Goal: Communication & Community: Participate in discussion

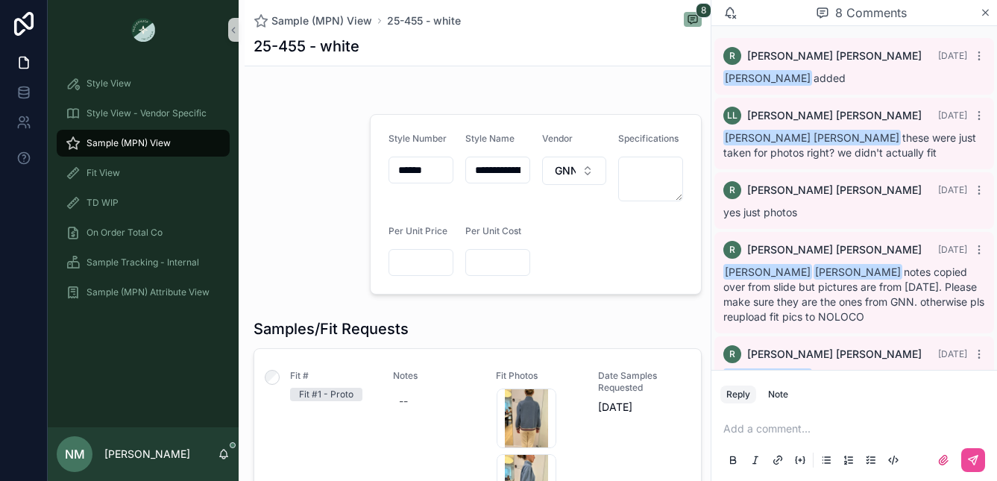
scroll to position [397, 0]
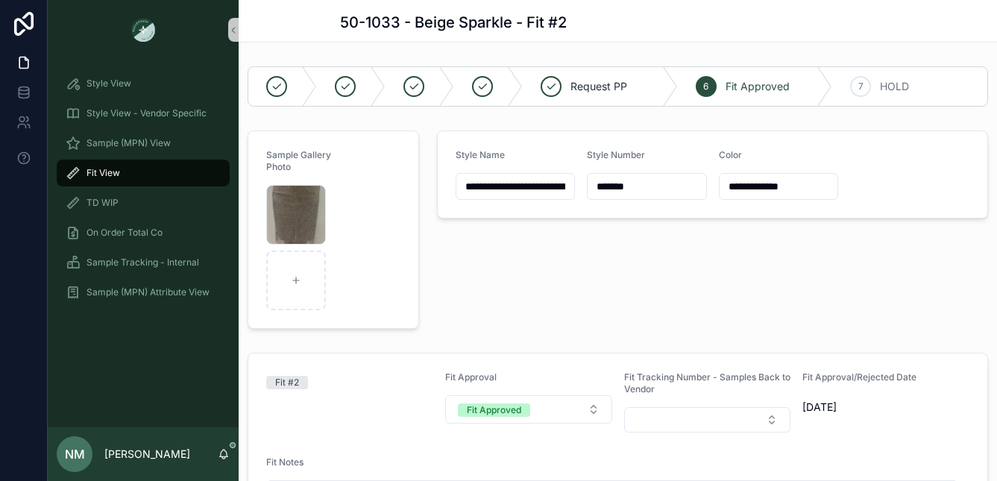
scroll to position [423, 0]
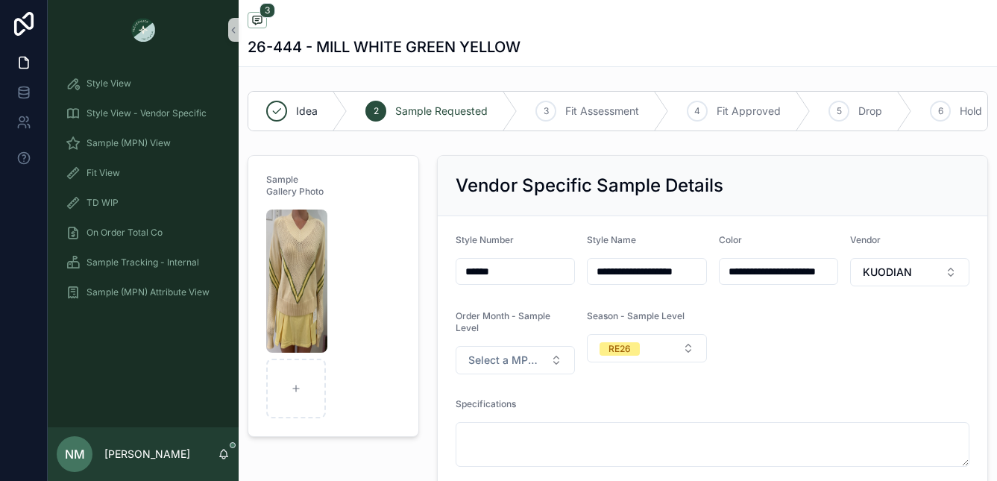
scroll to position [174, 0]
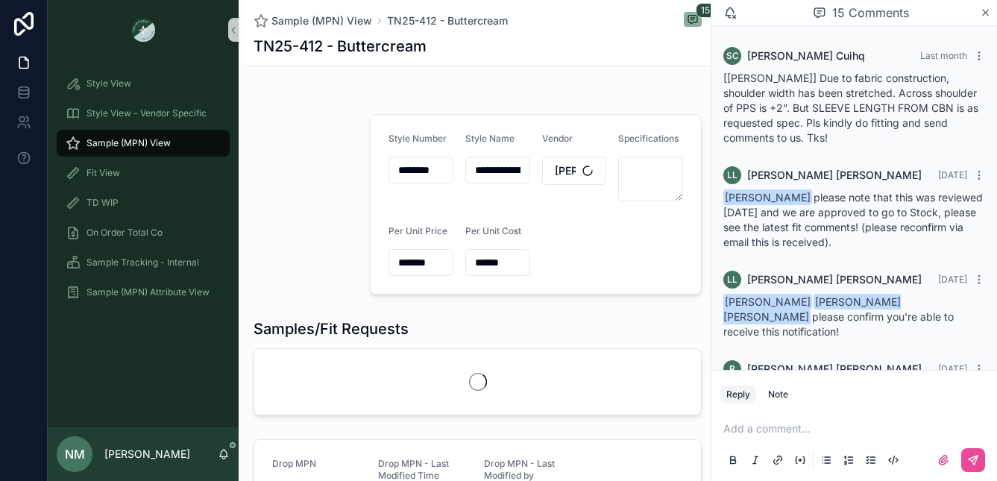
scroll to position [1399, 0]
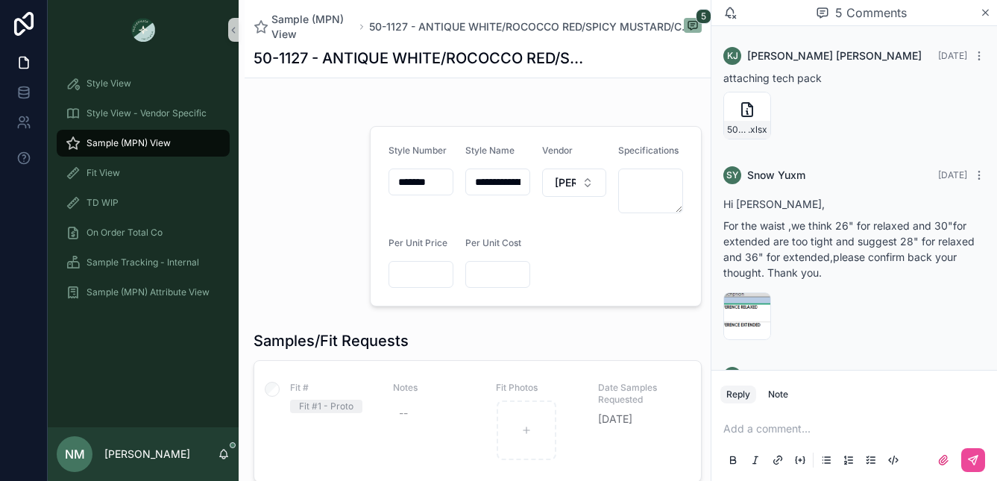
scroll to position [324, 0]
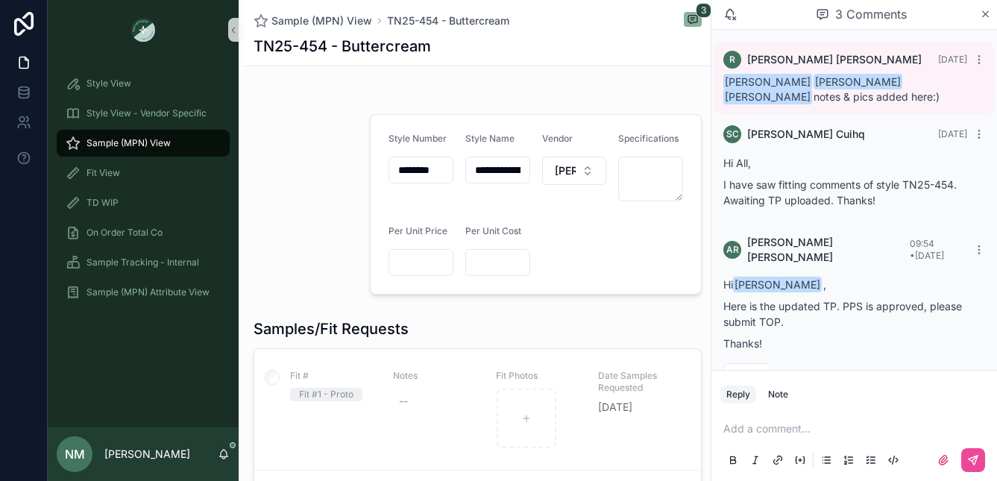
scroll to position [101, 0]
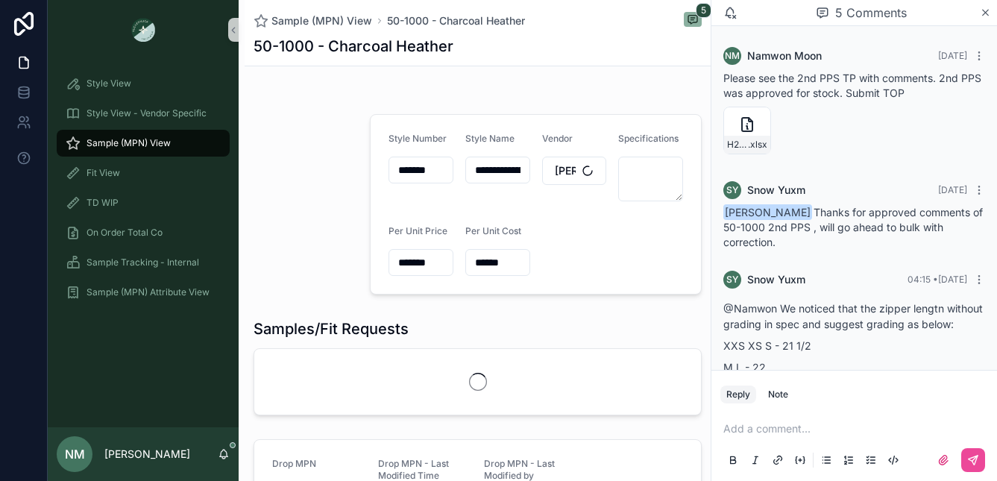
scroll to position [438, 0]
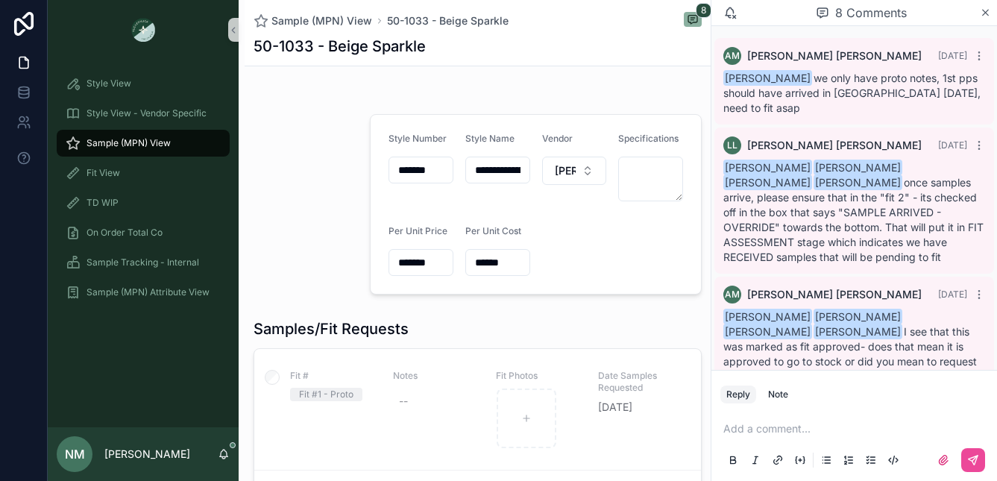
scroll to position [538, 0]
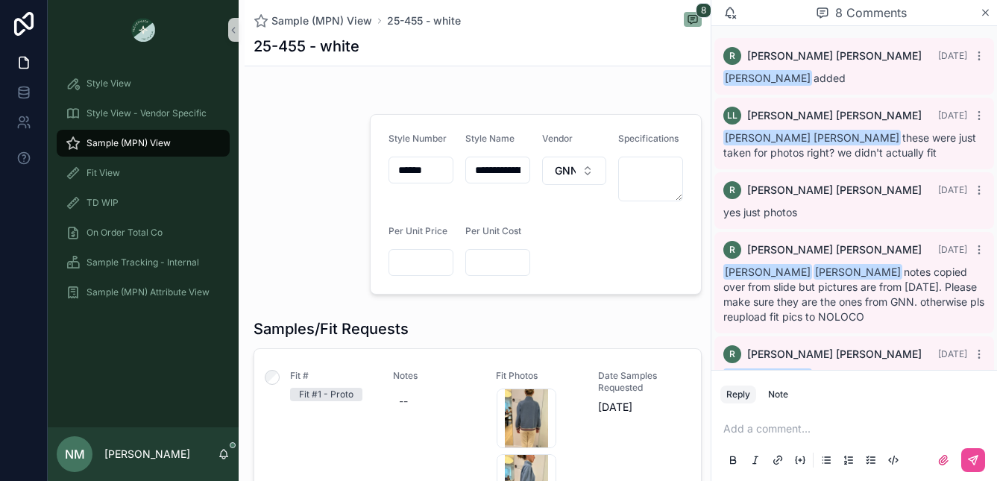
scroll to position [347, 0]
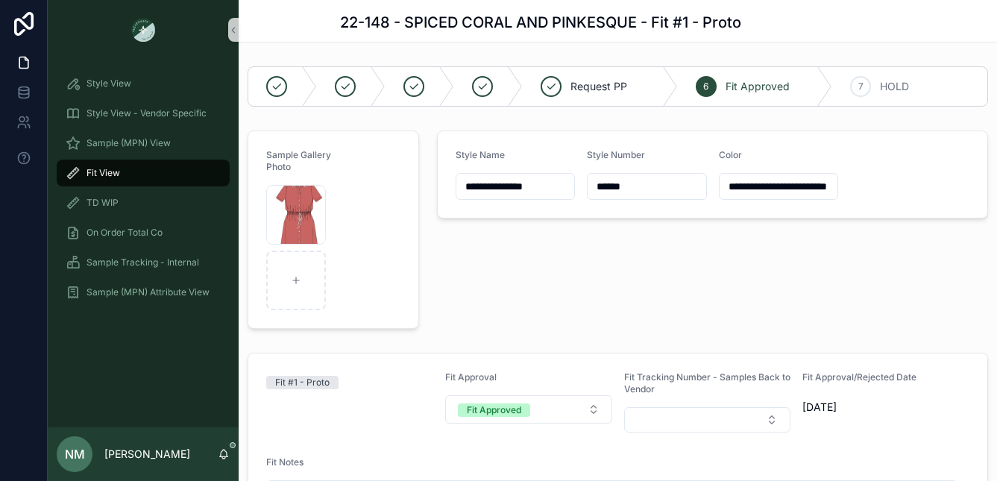
scroll to position [365, 0]
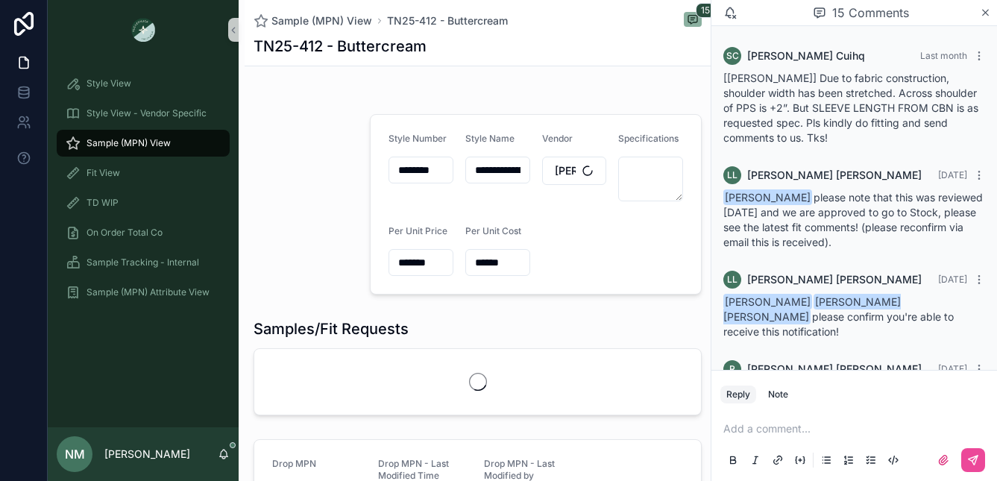
scroll to position [1399, 0]
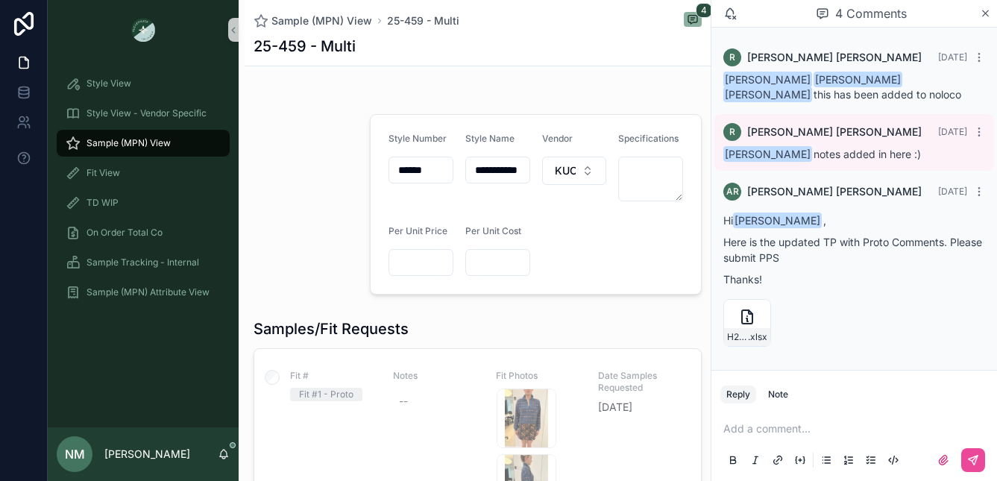
scroll to position [98, 0]
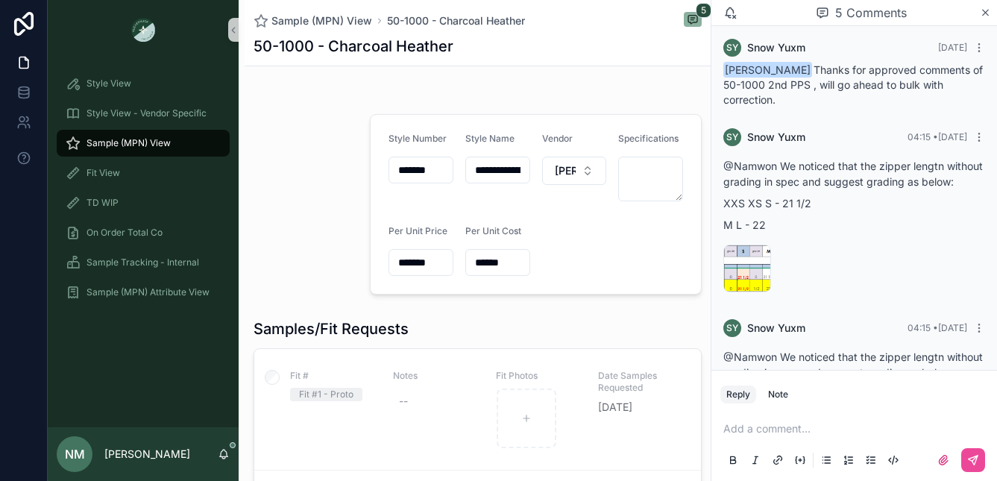
scroll to position [142, 0]
drag, startPoint x: 780, startPoint y: 222, endPoint x: 823, endPoint y: 242, distance: 47.7
click at [823, 233] on div "@Namwon We noticed that the zipper lengtn without grading in spec and suggest g…" at bounding box center [854, 196] width 262 height 75
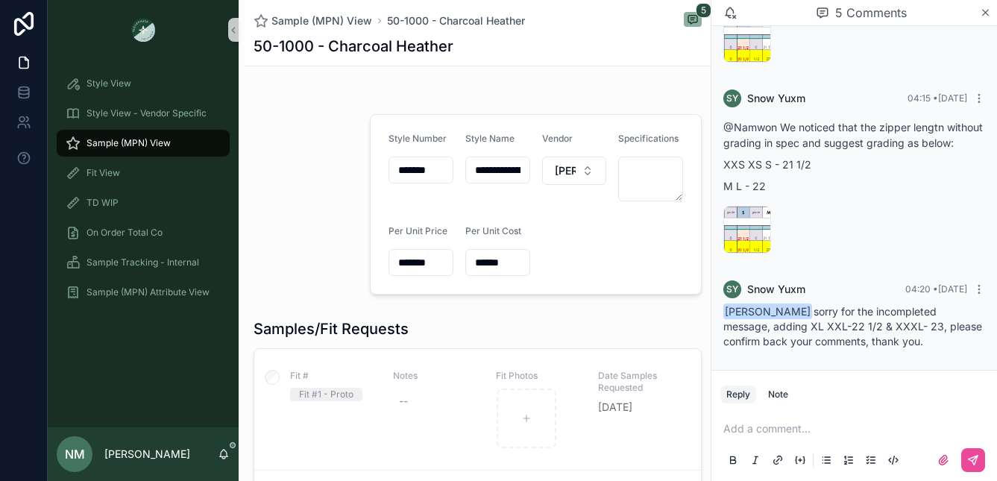
scroll to position [403, 0]
click at [756, 227] on div "scrollable content" at bounding box center [758, 219] width 18 height 18
click at [743, 218] on div "image .png" at bounding box center [747, 230] width 48 height 48
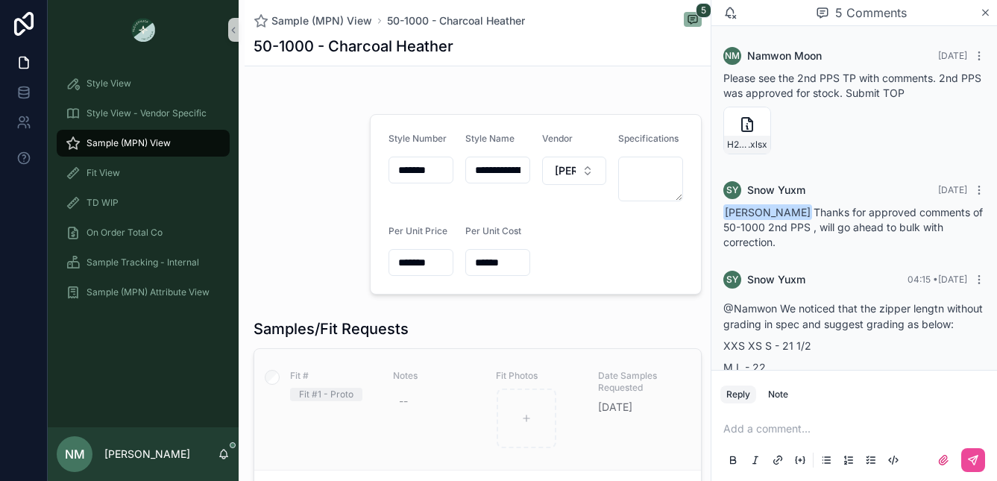
scroll to position [403, 0]
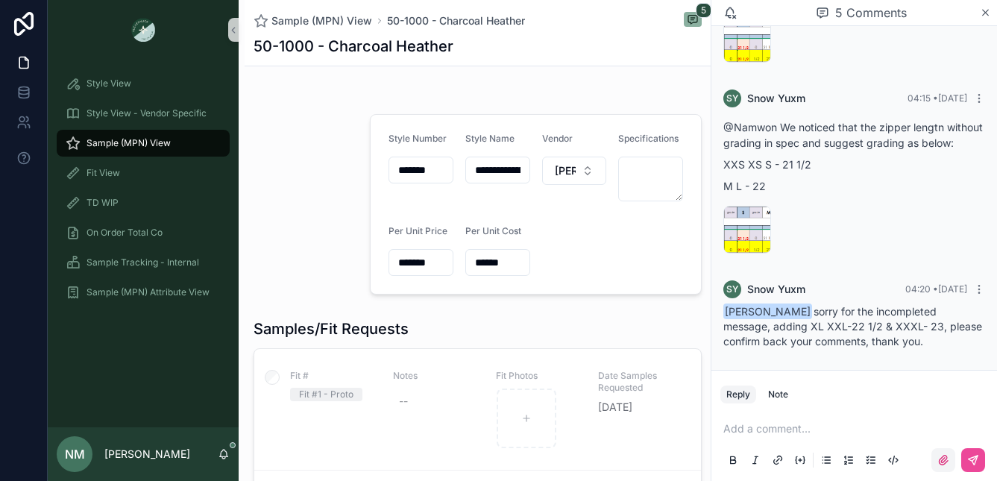
click at [942, 461] on icon "scrollable content" at bounding box center [943, 460] width 12 height 12
click at [0, 0] on input "scrollable content" at bounding box center [0, 0] width 0 height 0
click at [733, 393] on button "Reply" at bounding box center [738, 394] width 36 height 18
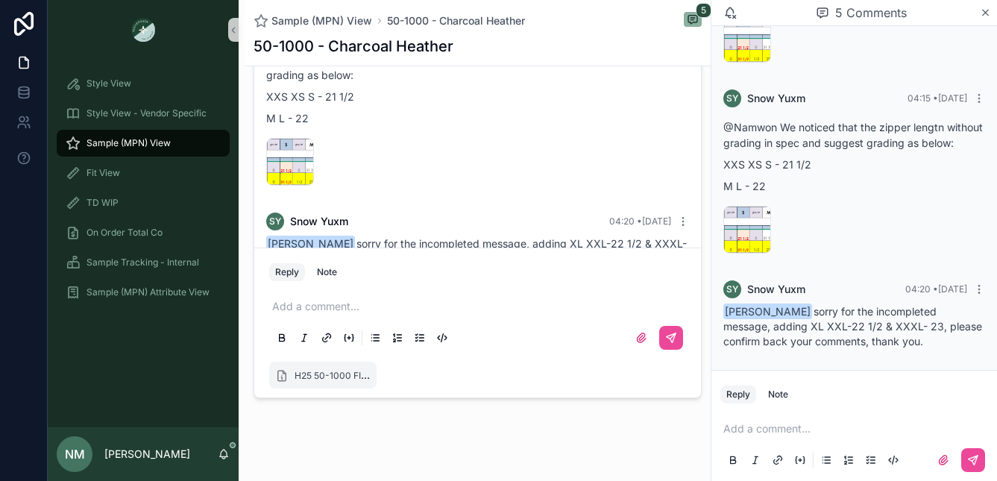
scroll to position [1554, 0]
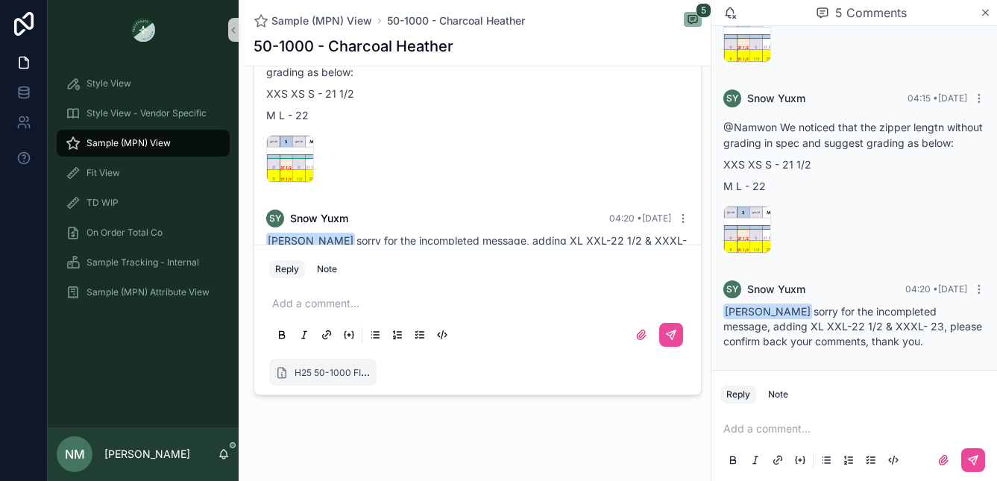
click at [286, 269] on button "Reply" at bounding box center [287, 269] width 36 height 18
click at [280, 303] on p "scrollable content" at bounding box center [480, 303] width 417 height 15
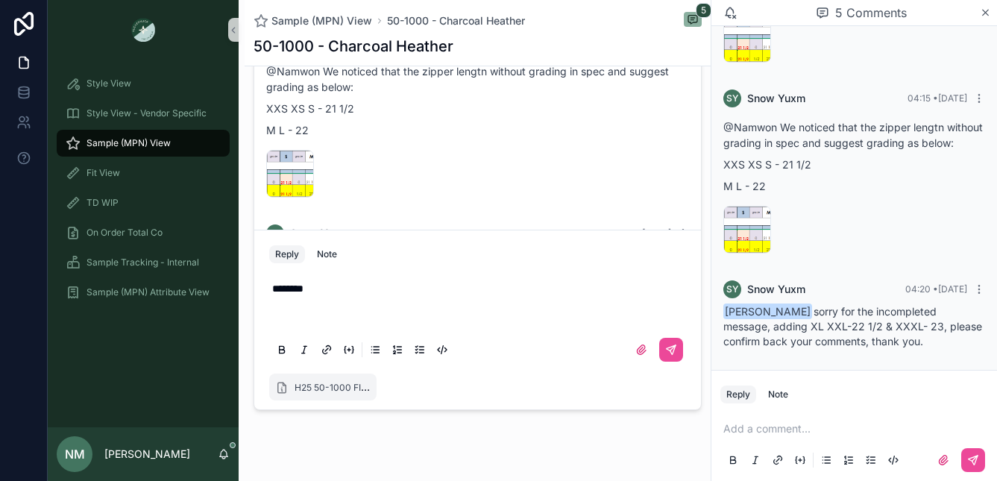
scroll to position [1524, 0]
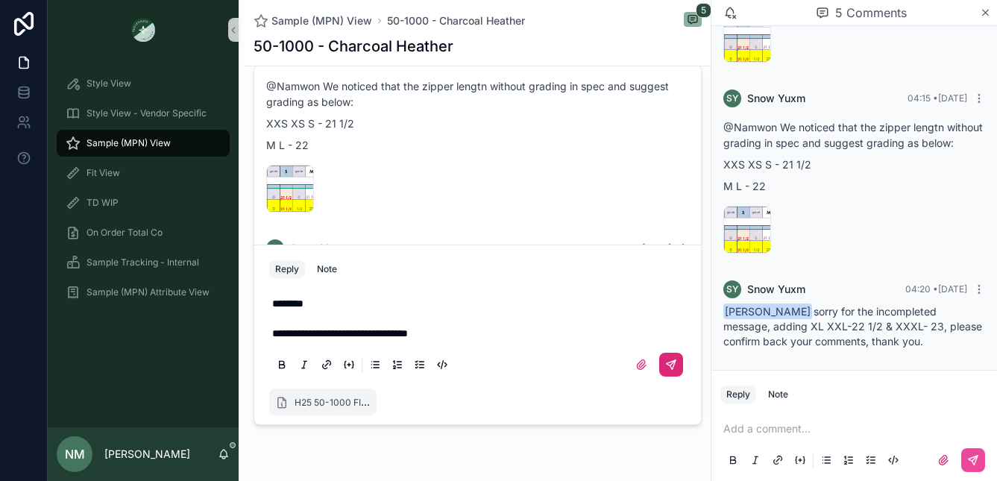
click at [670, 364] on icon "scrollable content" at bounding box center [672, 362] width 5 height 5
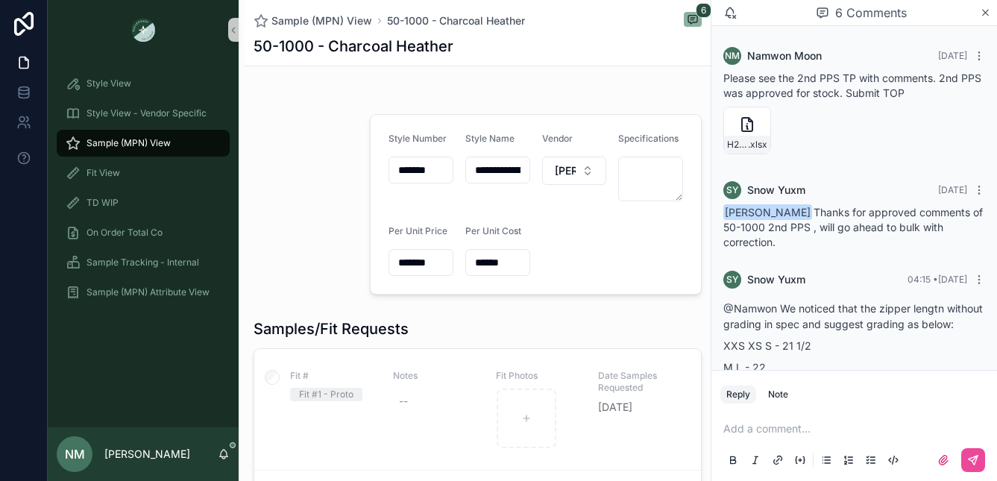
scroll to position [557, 0]
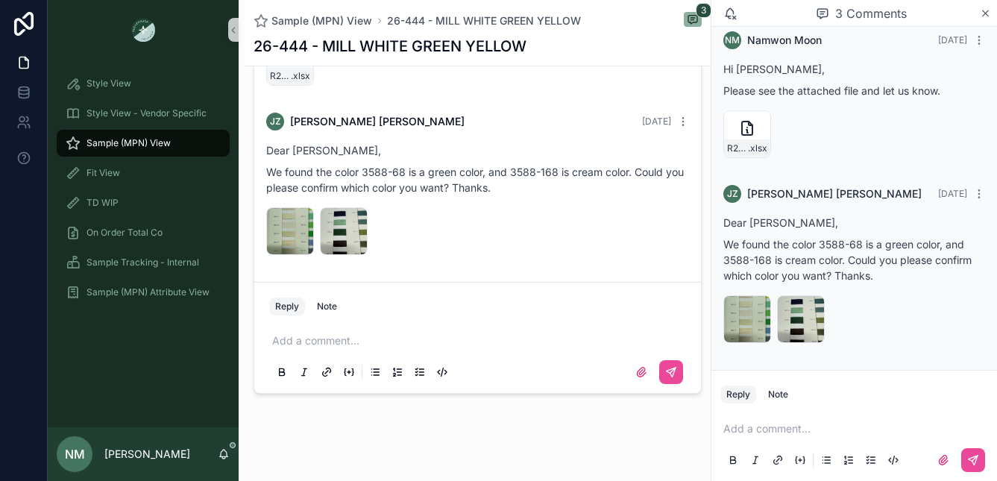
scroll to position [1588, 0]
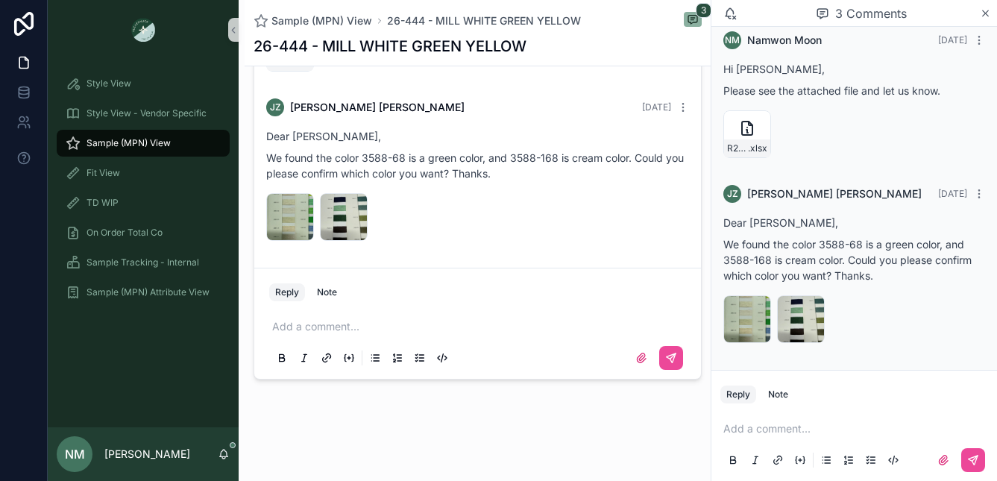
click at [289, 324] on p "scrollable content" at bounding box center [480, 326] width 417 height 15
click at [333, 330] on span "**********" at bounding box center [306, 326] width 69 height 10
click at [371, 328] on p "**********" at bounding box center [480, 326] width 417 height 15
click at [337, 327] on span "**********" at bounding box center [349, 326] width 154 height 10
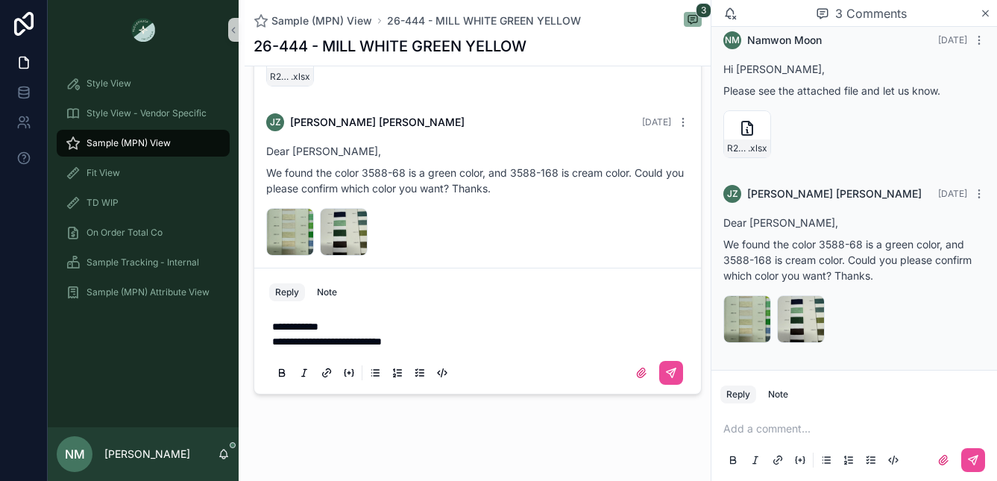
click at [275, 342] on span "**********" at bounding box center [327, 341] width 110 height 10
click at [665, 371] on icon "scrollable content" at bounding box center [671, 373] width 12 height 12
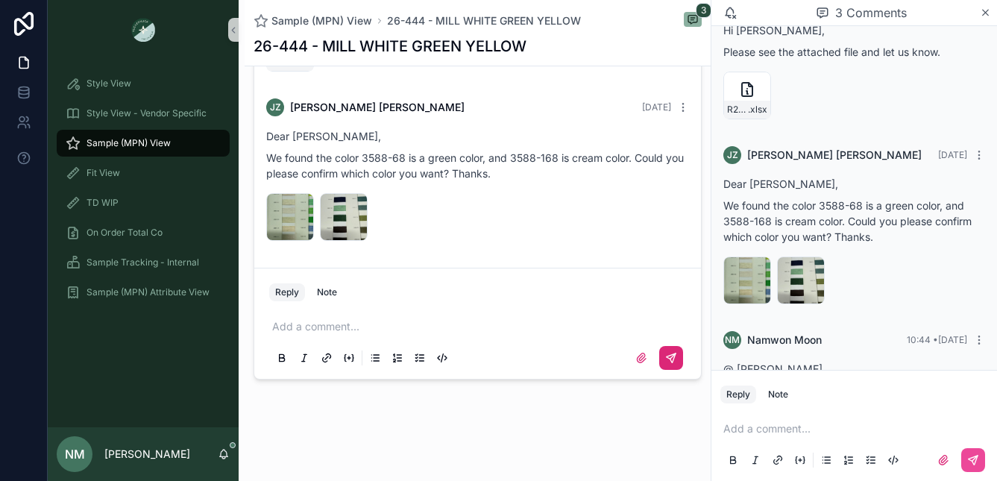
scroll to position [204, 0]
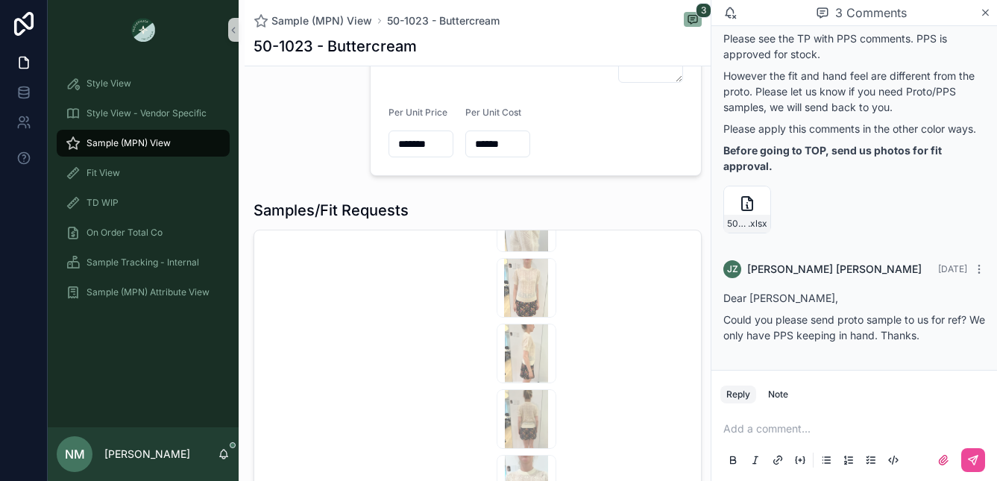
scroll to position [155, 0]
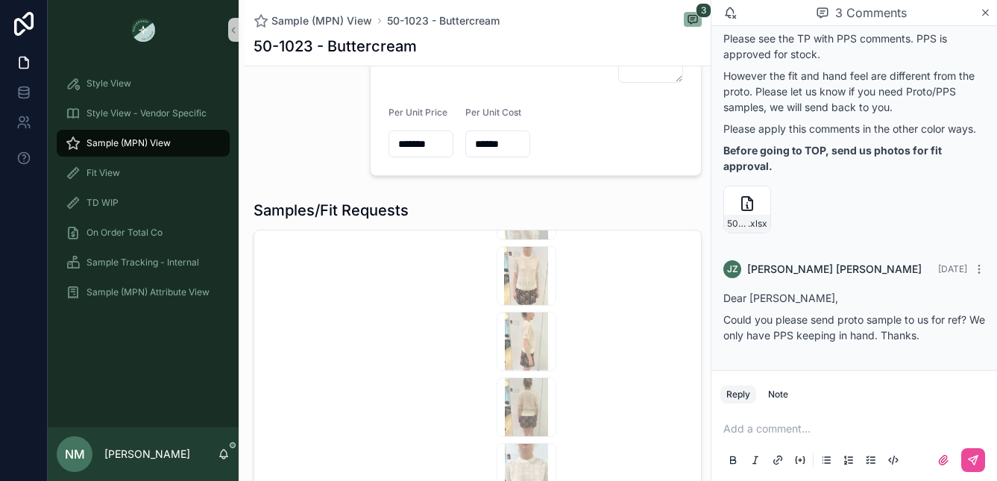
click at [737, 428] on p "scrollable content" at bounding box center [857, 428] width 268 height 15
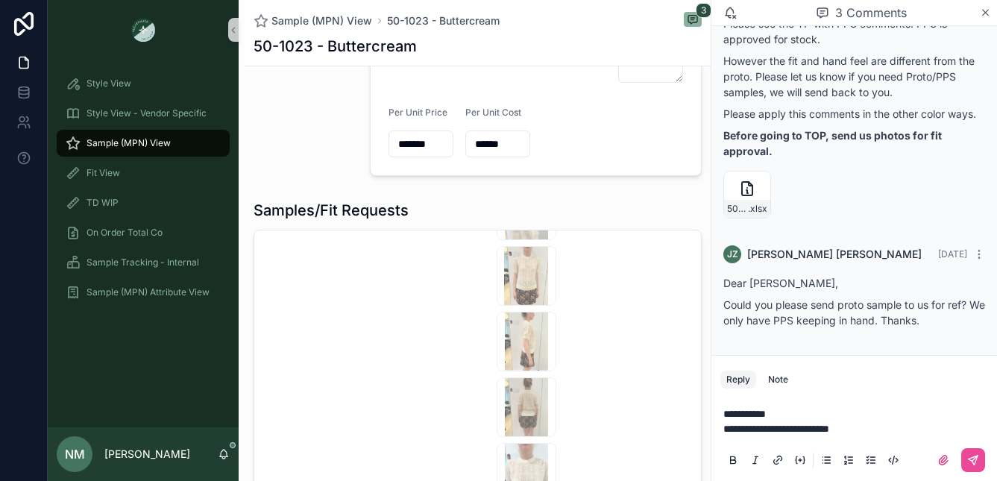
click at [829, 429] on span "**********" at bounding box center [776, 428] width 106 height 10
click at [910, 432] on p "**********" at bounding box center [857, 428] width 268 height 15
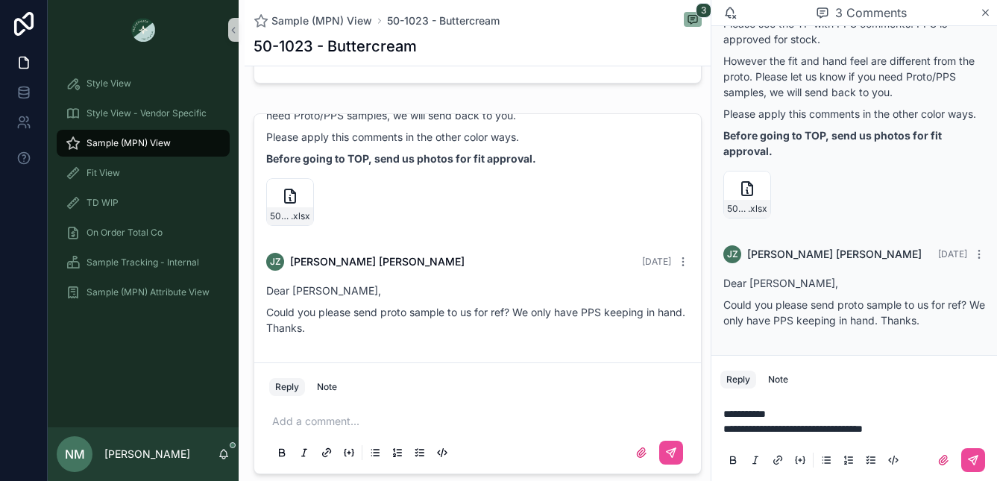
scroll to position [1458, 0]
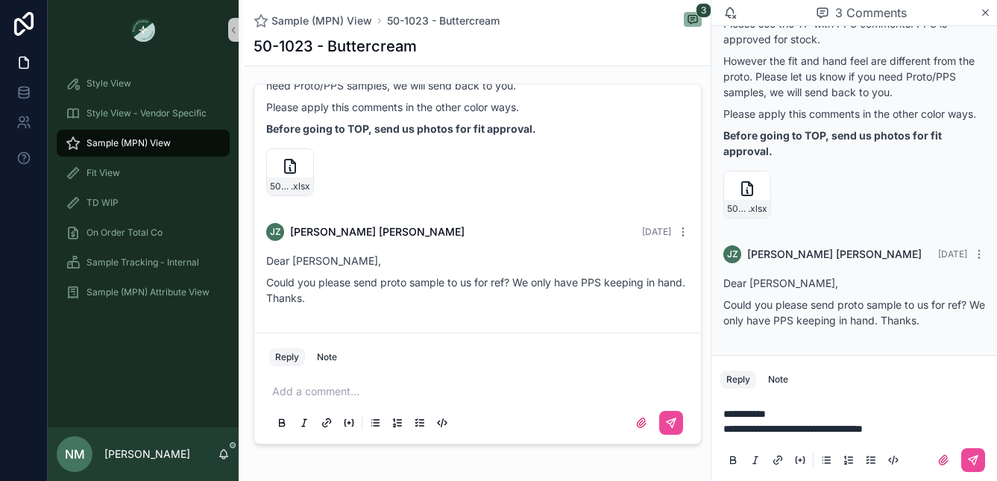
click at [774, 429] on span "**********" at bounding box center [792, 428] width 139 height 10
click at [771, 429] on span "**********" at bounding box center [792, 428] width 139 height 10
drag, startPoint x: 810, startPoint y: 429, endPoint x: 779, endPoint y: 429, distance: 30.6
click at [779, 429] on span "**********" at bounding box center [809, 428] width 173 height 10
click at [973, 456] on icon "scrollable content" at bounding box center [973, 460] width 12 height 12
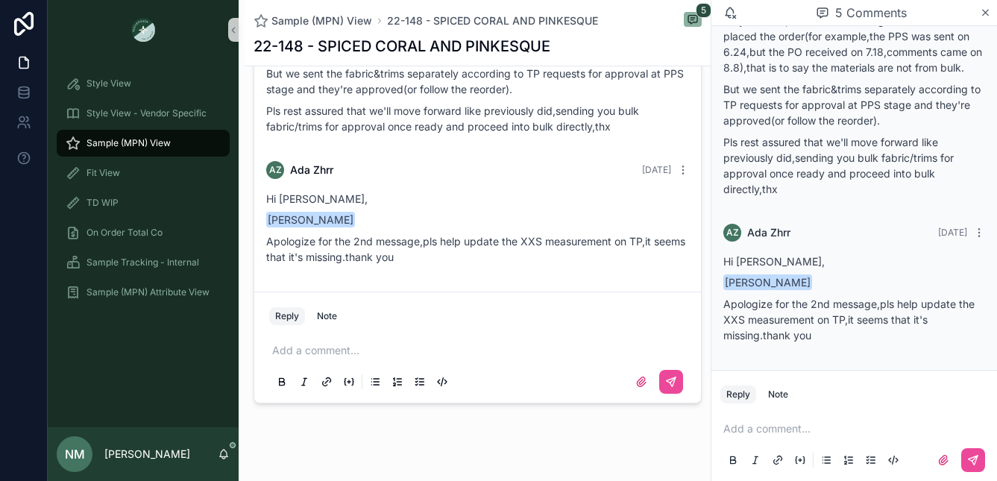
scroll to position [1522, 0]
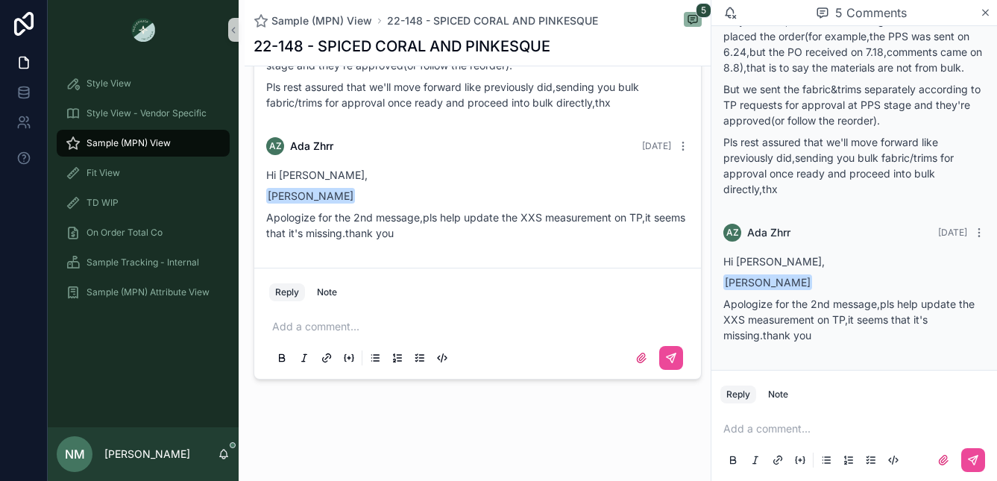
click at [290, 292] on button "Reply" at bounding box center [287, 292] width 36 height 18
click at [353, 292] on div "Reply Note" at bounding box center [477, 292] width 435 height 24
click at [296, 308] on div "Add a comment..." at bounding box center [477, 341] width 435 height 75
click at [287, 322] on p "scrollable content" at bounding box center [480, 326] width 417 height 15
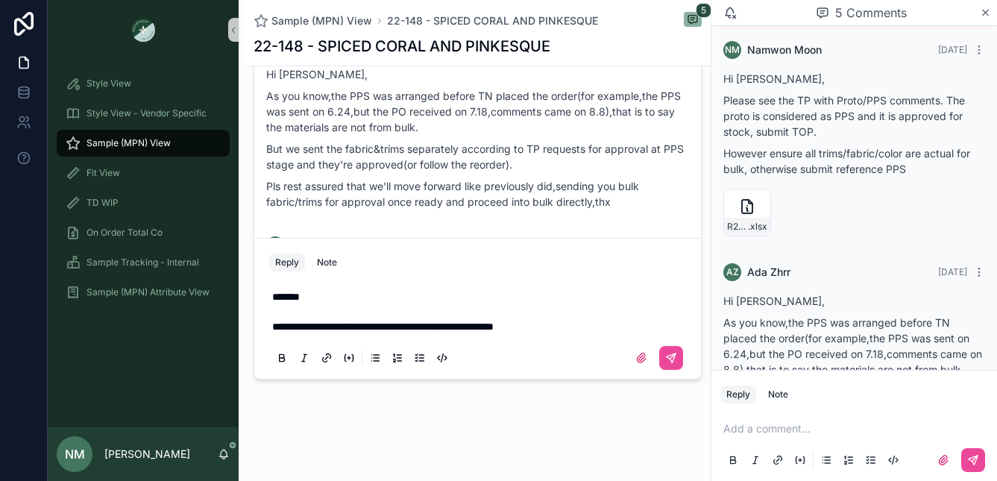
scroll to position [217, 0]
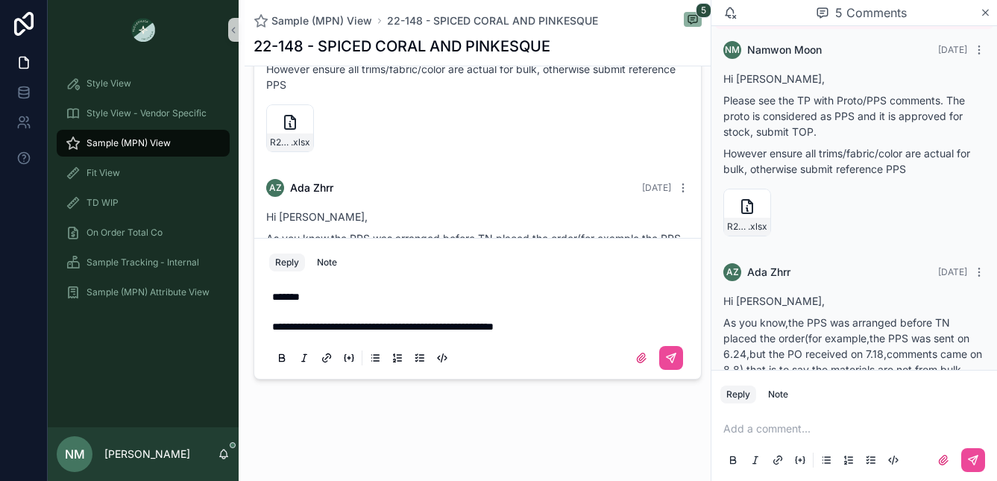
click at [289, 315] on p "scrollable content" at bounding box center [480, 311] width 417 height 15
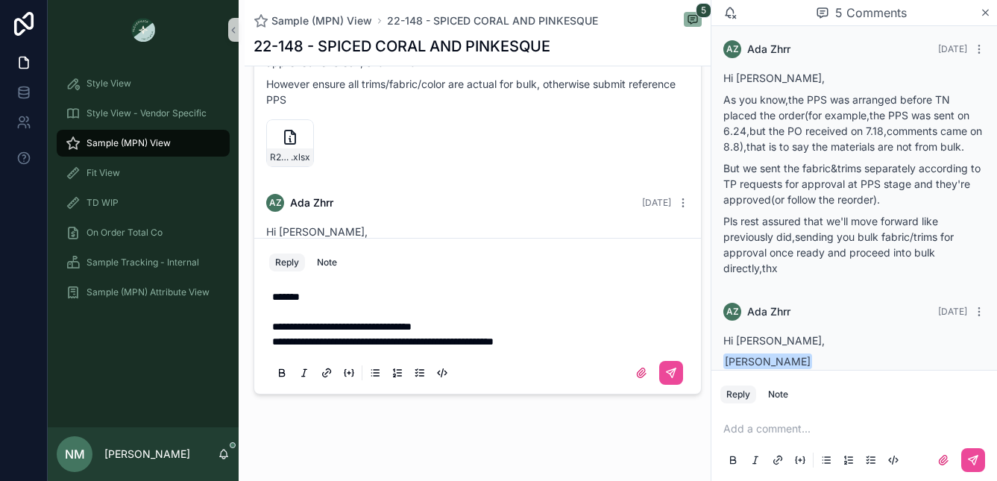
scroll to position [409, 0]
drag, startPoint x: 392, startPoint y: 329, endPoint x: 382, endPoint y: 327, distance: 9.8
click at [382, 327] on span "**********" at bounding box center [390, 326] width 236 height 10
click at [621, 312] on p "scrollable content" at bounding box center [480, 311] width 417 height 15
click at [637, 374] on icon "scrollable content" at bounding box center [641, 372] width 9 height 9
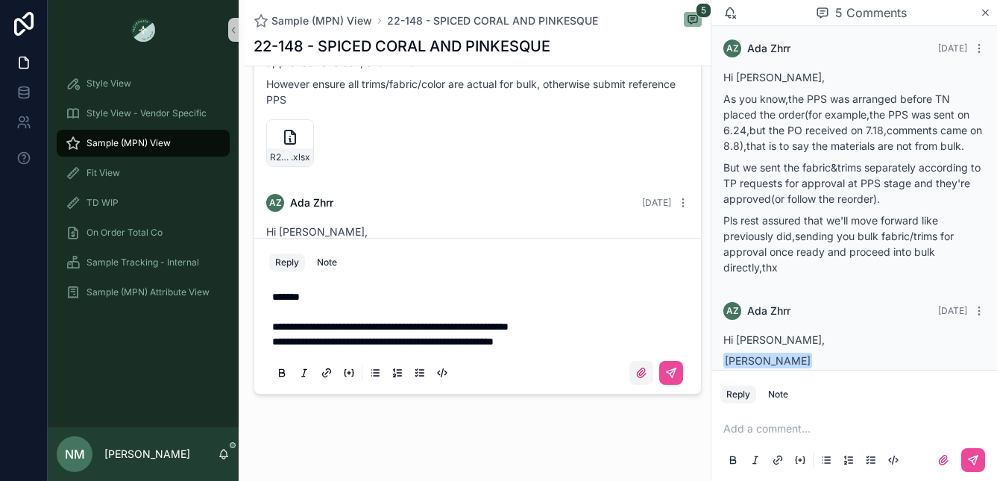
click at [0, 0] on input "scrollable content" at bounding box center [0, 0] width 0 height 0
click at [637, 372] on icon "scrollable content" at bounding box center [641, 372] width 9 height 9
click at [0, 0] on input "scrollable content" at bounding box center [0, 0] width 0 height 0
click at [832, 402] on div "Reply Note" at bounding box center [854, 394] width 286 height 24
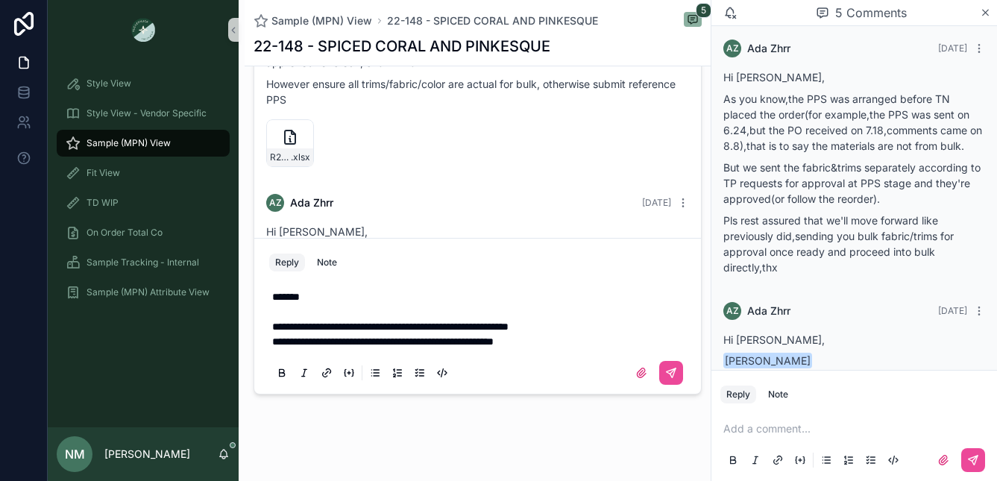
click at [796, 429] on p "scrollable content" at bounding box center [857, 428] width 268 height 15
click at [620, 274] on div "**********" at bounding box center [477, 333] width 435 height 119
click at [635, 371] on icon "scrollable content" at bounding box center [641, 373] width 12 height 12
click at [0, 0] on input "scrollable content" at bounding box center [0, 0] width 0 height 0
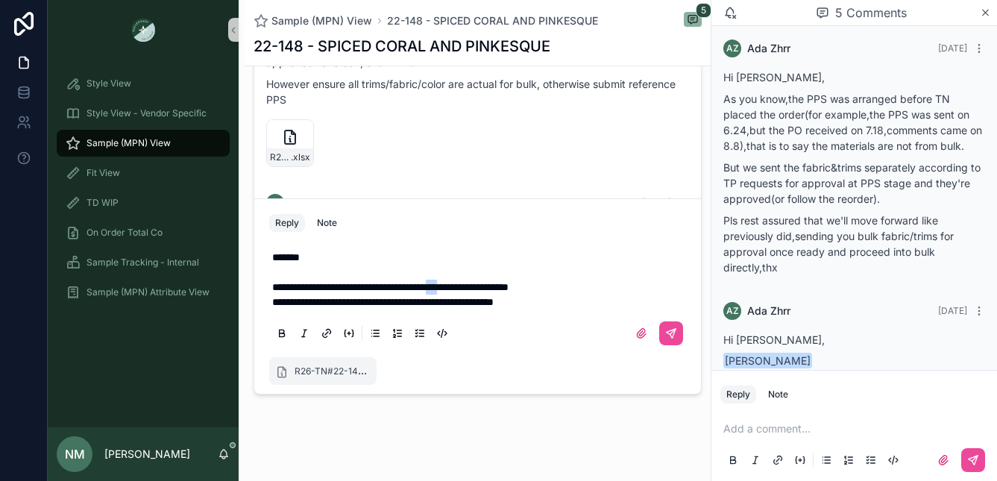
drag, startPoint x: 505, startPoint y: 287, endPoint x: 493, endPoint y: 283, distance: 12.5
click at [493, 283] on span "**********" at bounding box center [390, 287] width 236 height 10
click at [665, 330] on icon "scrollable content" at bounding box center [671, 333] width 12 height 12
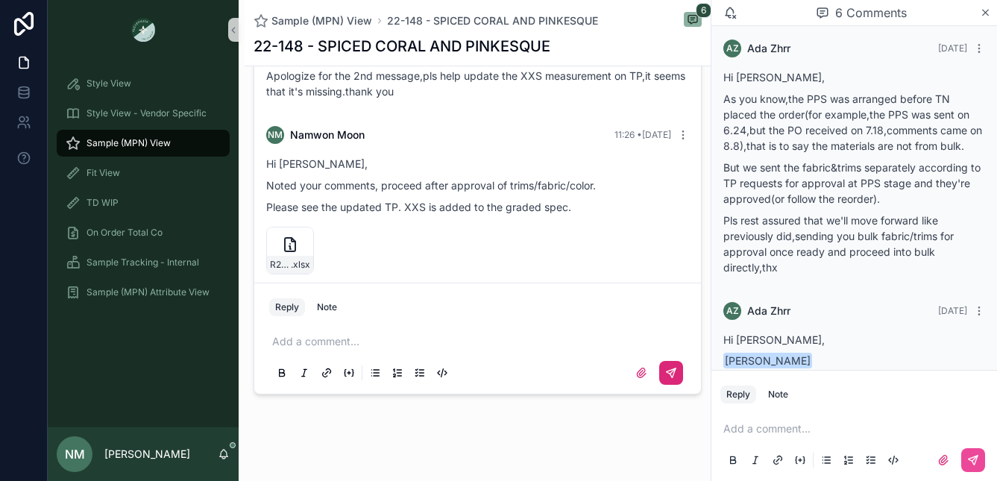
scroll to position [634, 0]
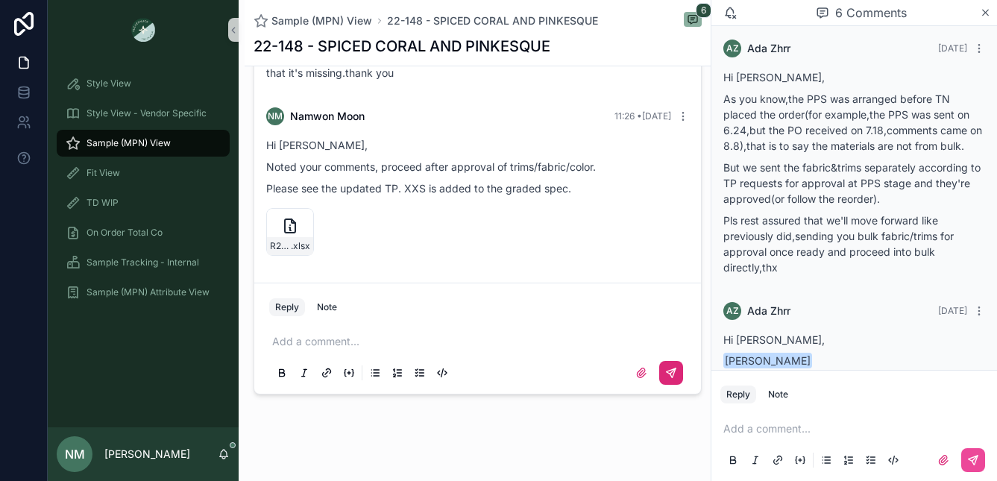
click at [665, 369] on icon "scrollable content" at bounding box center [671, 373] width 12 height 12
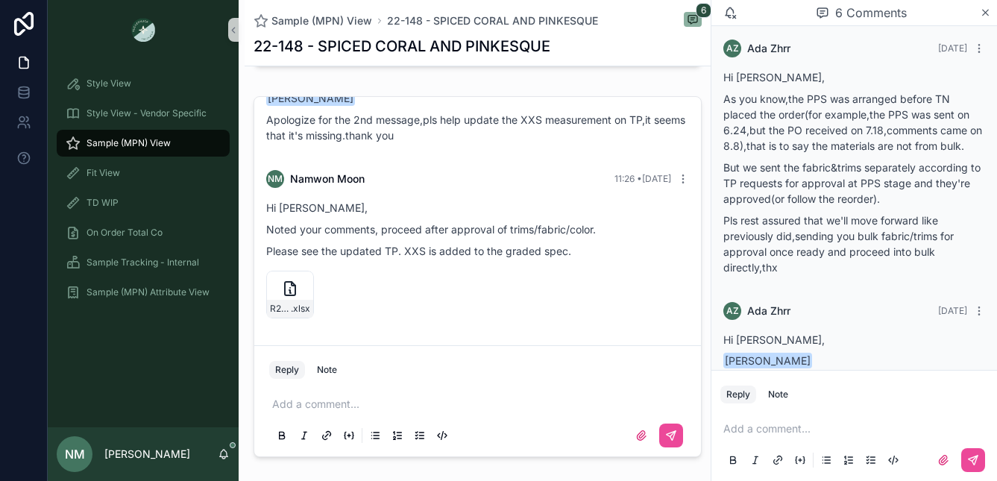
scroll to position [1504, 0]
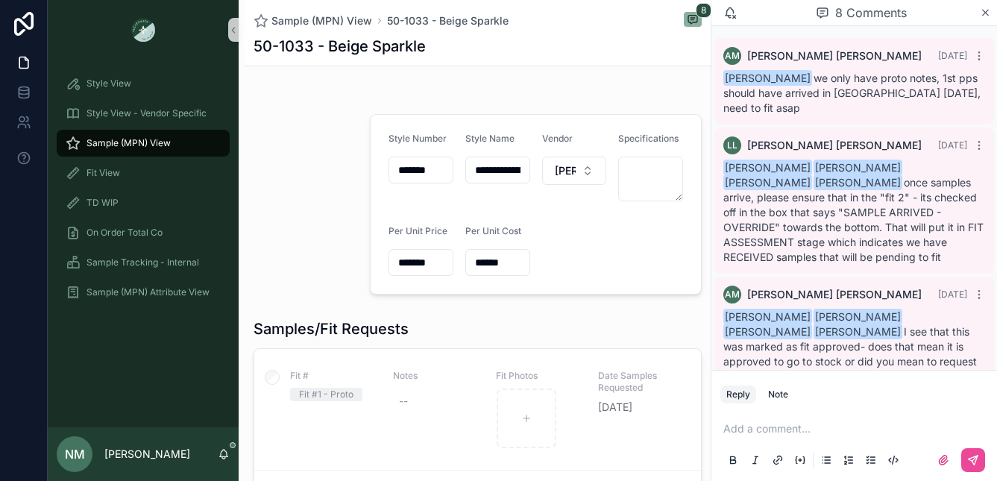
scroll to position [538, 0]
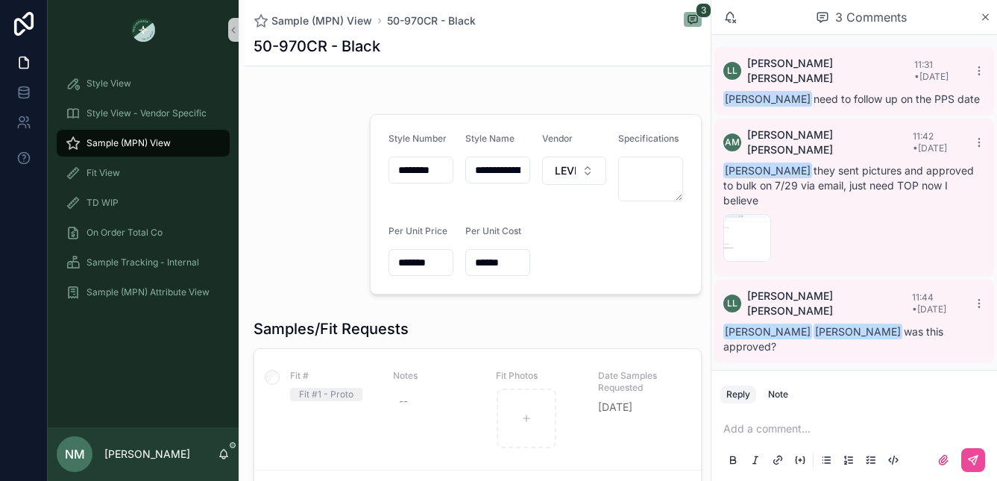
scroll to position [26, 0]
click at [922, 92] on span "[PERSON_NAME] need to follow up on the PPS date" at bounding box center [851, 98] width 256 height 13
click at [757, 429] on p "scrollable content" at bounding box center [857, 428] width 268 height 15
click at [783, 396] on div "Note" at bounding box center [778, 394] width 20 height 12
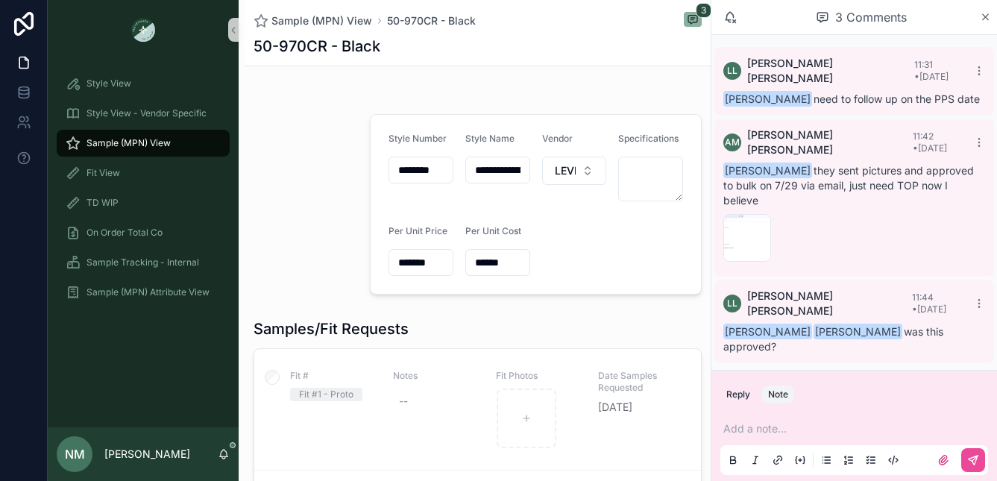
click at [786, 423] on p "scrollable content" at bounding box center [857, 428] width 268 height 15
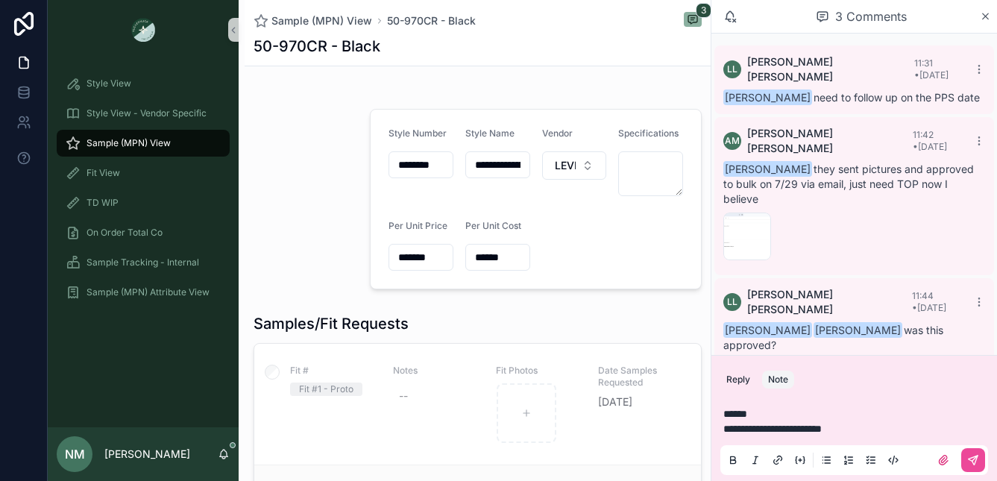
scroll to position [0, 0]
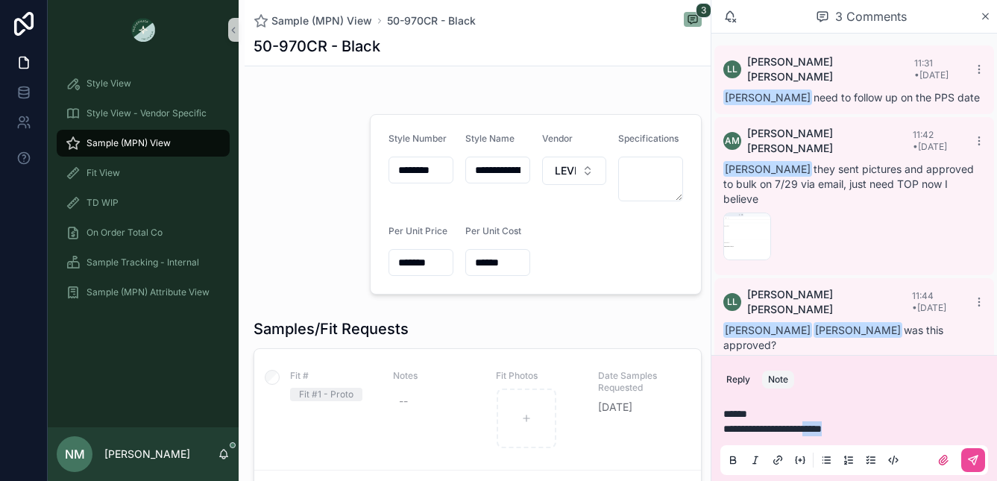
drag, startPoint x: 860, startPoint y: 428, endPoint x: 831, endPoint y: 428, distance: 29.1
click at [831, 428] on p "**********" at bounding box center [857, 428] width 268 height 15
click at [976, 462] on icon "scrollable content" at bounding box center [973, 460] width 12 height 12
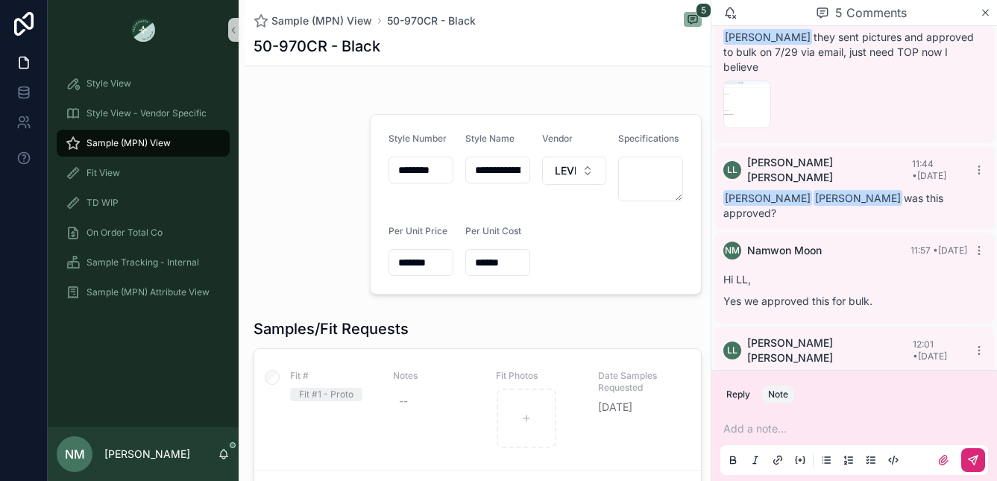
scroll to position [145, 0]
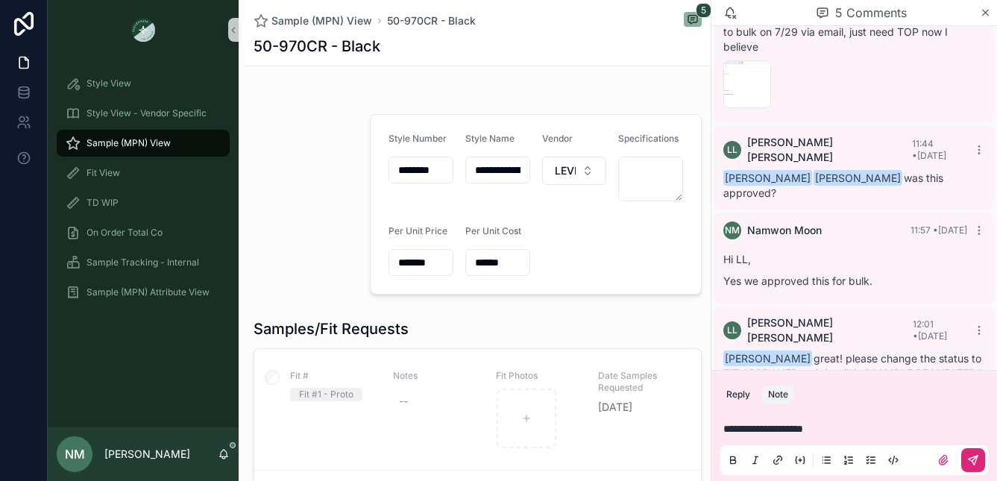
click at [803, 429] on span "**********" at bounding box center [763, 428] width 80 height 10
click at [803, 428] on span "**********" at bounding box center [763, 428] width 80 height 10
click at [904, 426] on p "**********" at bounding box center [857, 428] width 268 height 15
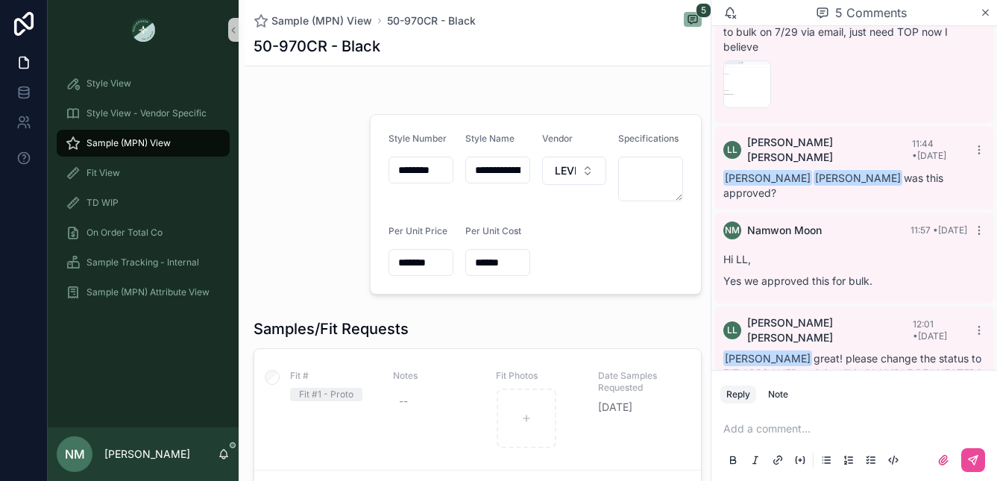
click at [168, 142] on span "Sample (MPN) View" at bounding box center [128, 143] width 84 height 12
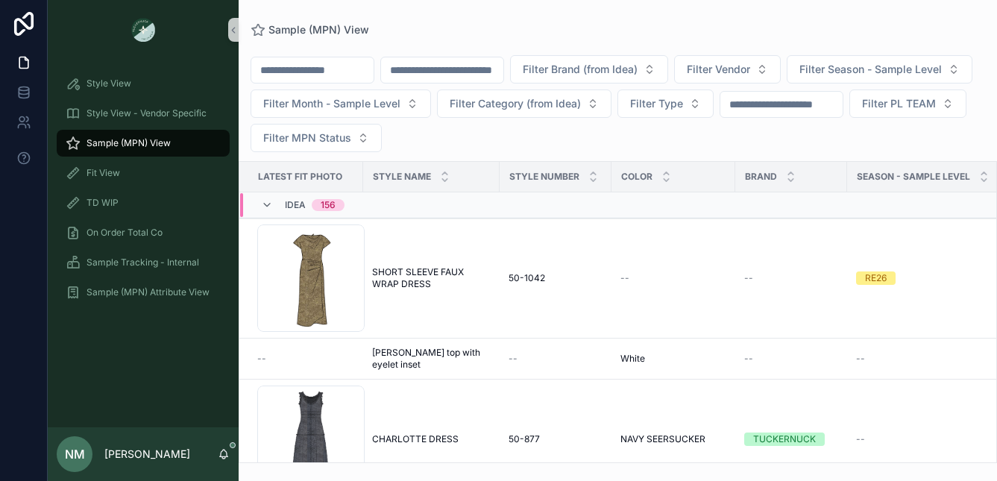
click at [443, 71] on input "scrollable content" at bounding box center [442, 70] width 122 height 21
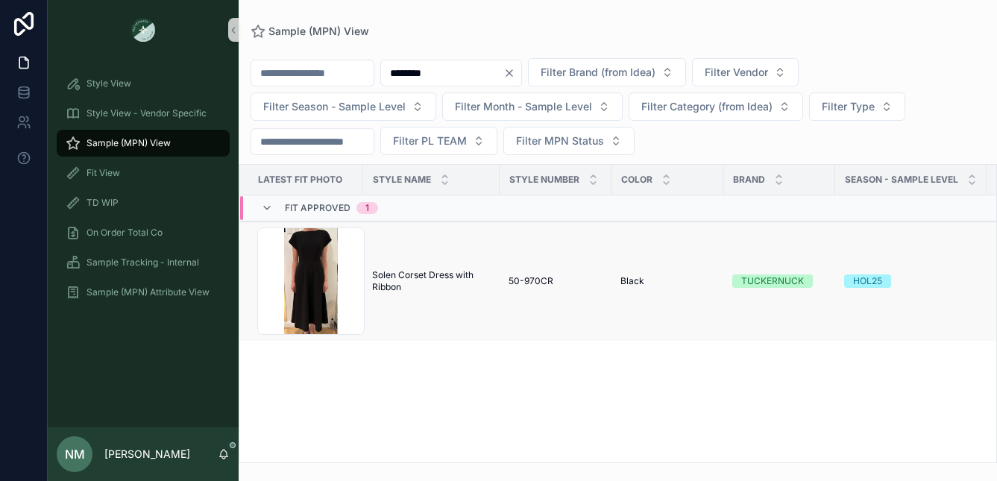
type input "********"
click at [418, 269] on span "Solen Corset Dress with Ribbon" at bounding box center [431, 281] width 119 height 24
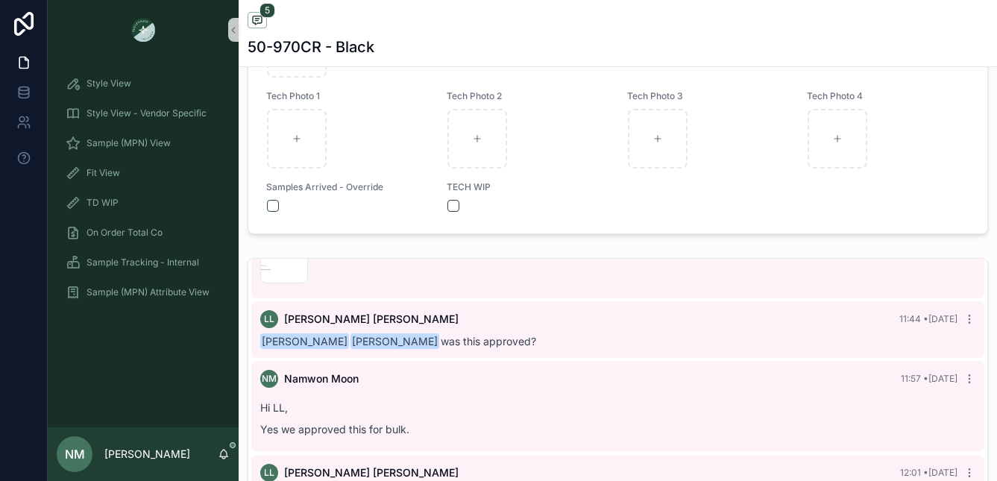
scroll to position [145, 0]
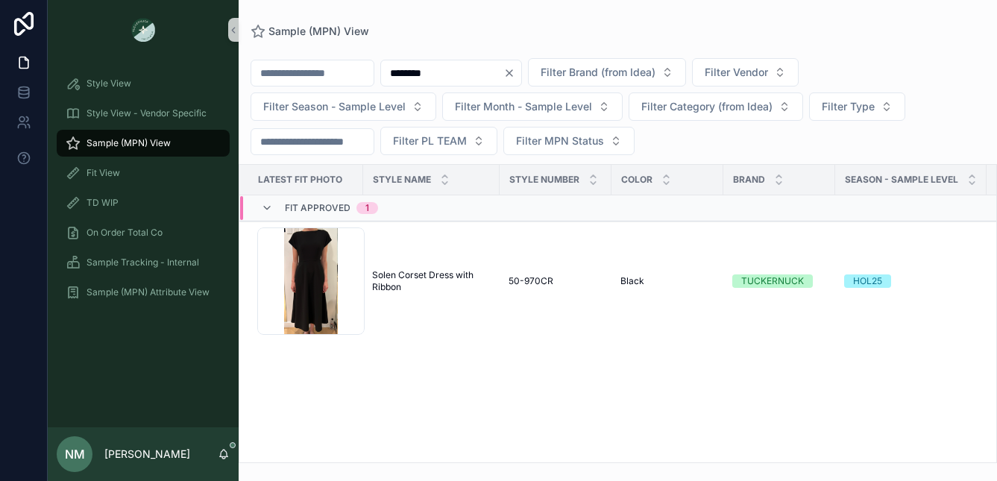
click at [515, 72] on icon "Clear" at bounding box center [509, 73] width 12 height 12
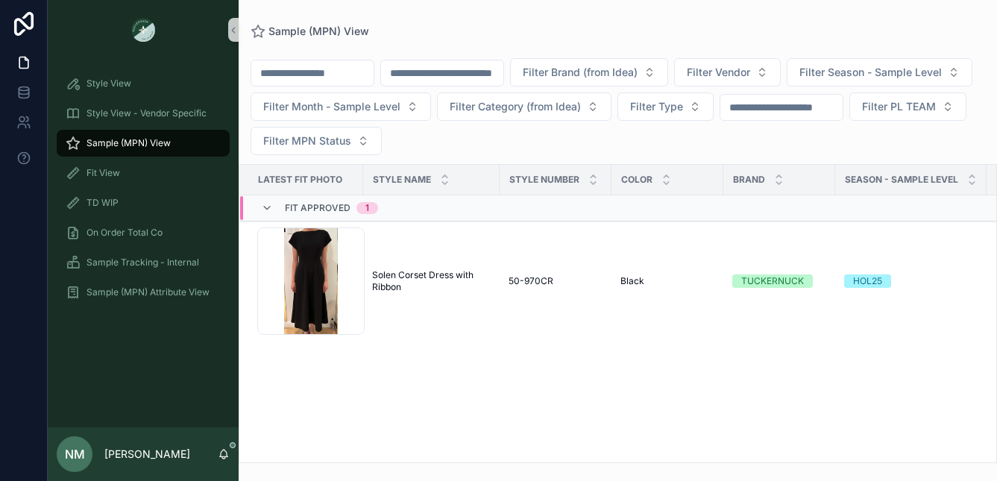
click at [503, 70] on input "scrollable content" at bounding box center [442, 73] width 122 height 21
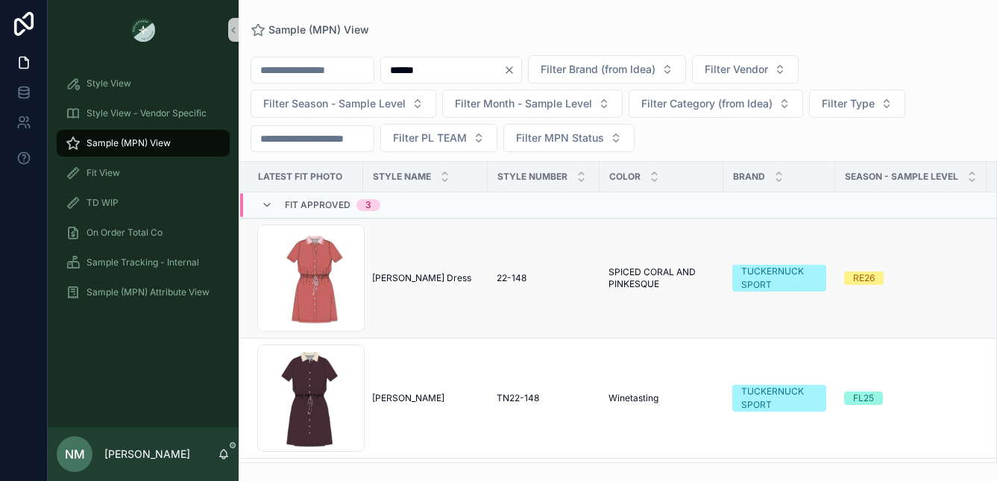
type input "******"
click at [439, 281] on div "Alcott SS Dress Alcott SS Dress" at bounding box center [425, 278] width 107 height 12
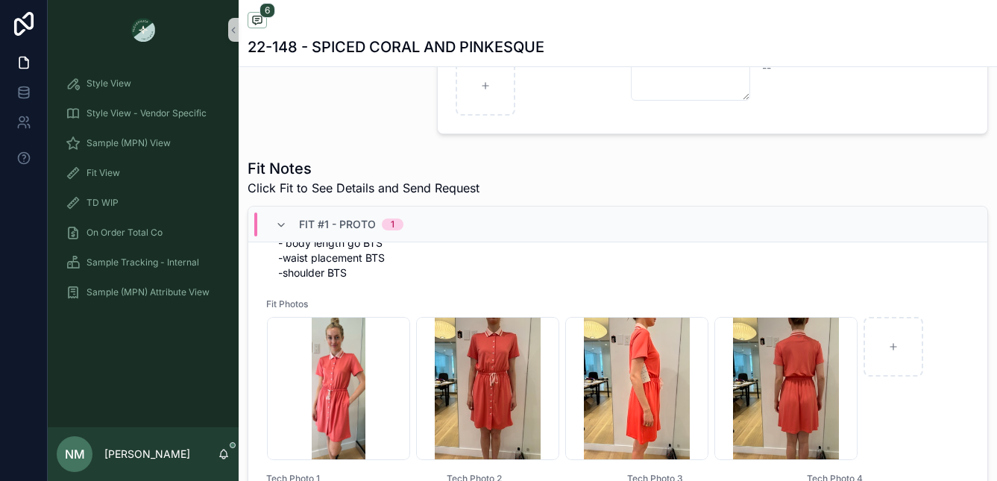
scroll to position [281, 0]
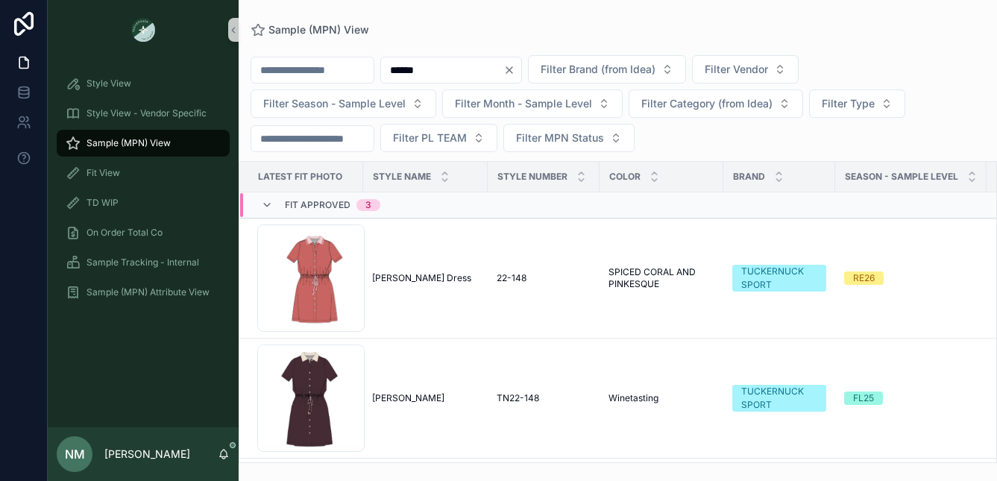
drag, startPoint x: 453, startPoint y: 74, endPoint x: 388, endPoint y: 72, distance: 65.6
click at [388, 72] on div "****** Filter Brand (from Idea) Filter Vendor Filter Season - Sample Level Filt…" at bounding box center [618, 103] width 758 height 97
click at [513, 36] on div "****** Filter Brand (from Idea) Filter Vendor Filter Season - Sample Level Filt…" at bounding box center [618, 249] width 758 height 427
click at [122, 174] on div "Fit View" at bounding box center [143, 173] width 155 height 24
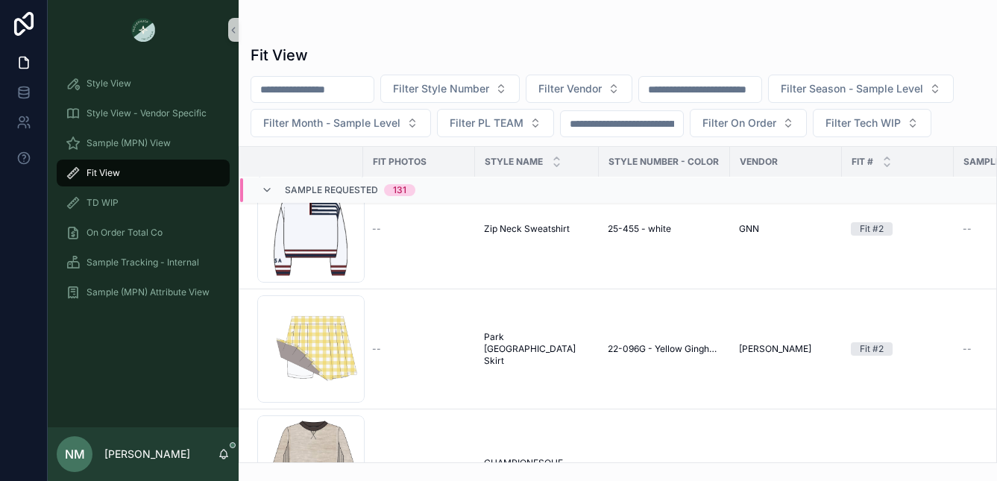
scroll to position [174, 0]
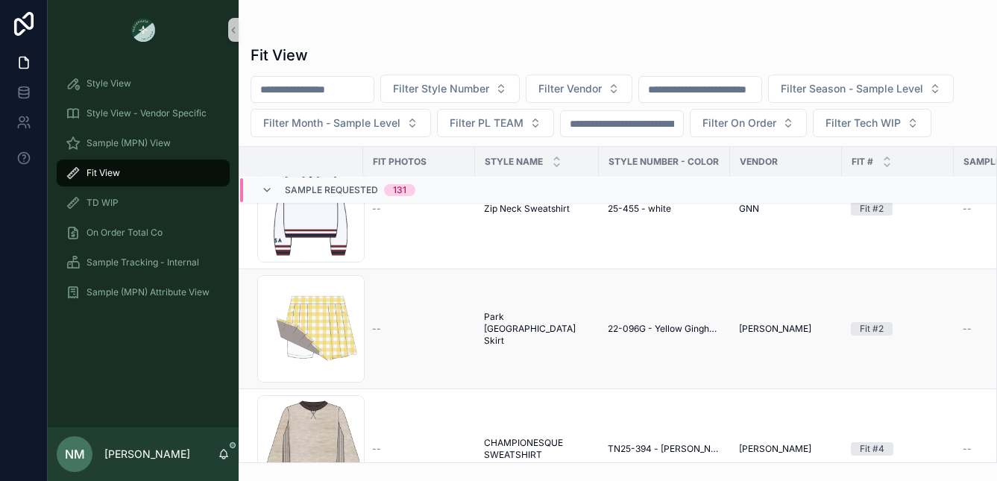
click at [533, 328] on span "Park Gingham Park Skirt" at bounding box center [537, 329] width 106 height 36
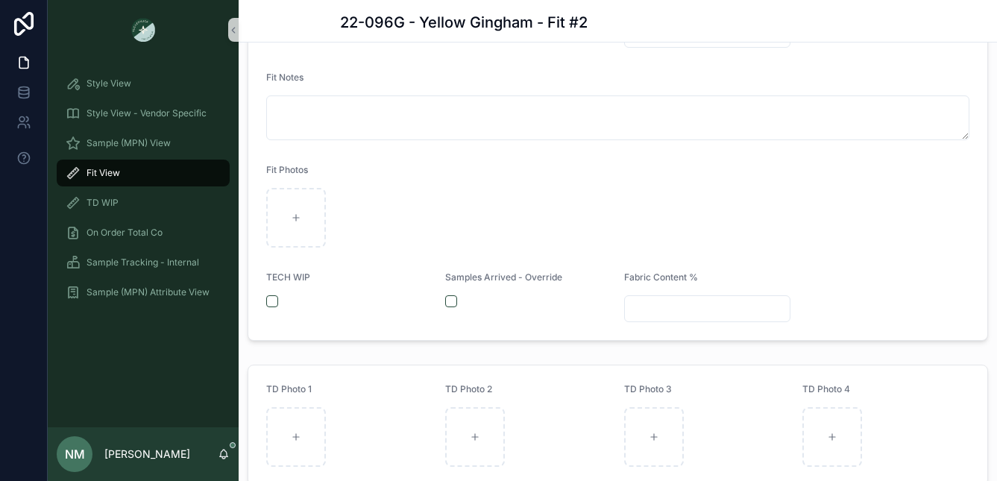
scroll to position [377, 0]
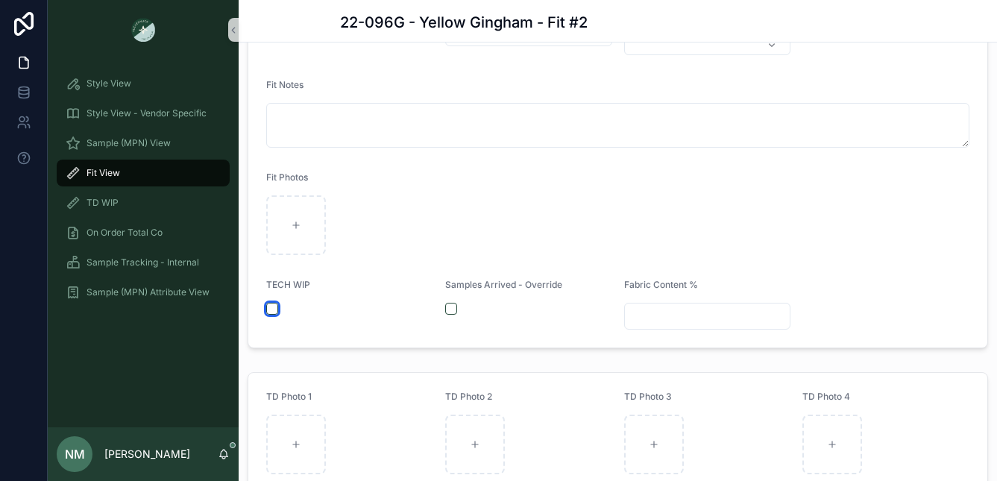
click at [271, 315] on button "scrollable content" at bounding box center [272, 309] width 12 height 12
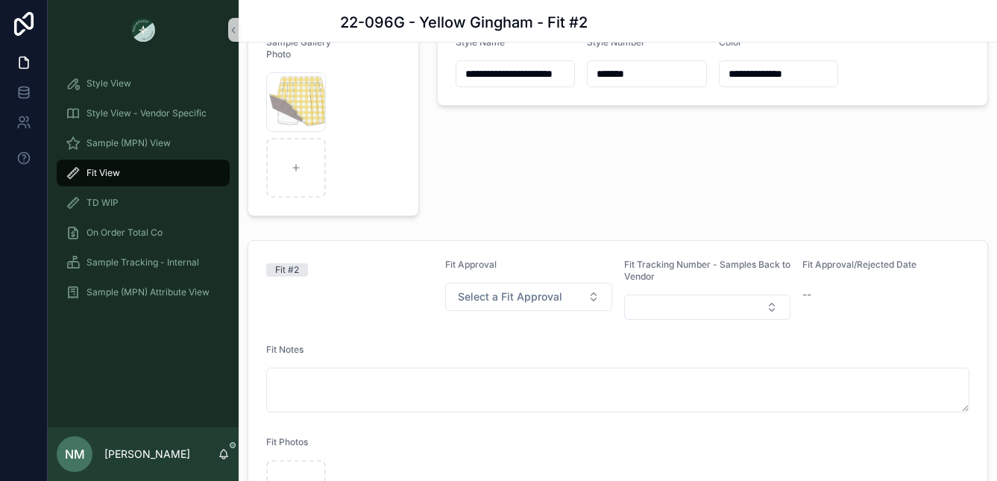
scroll to position [45, 0]
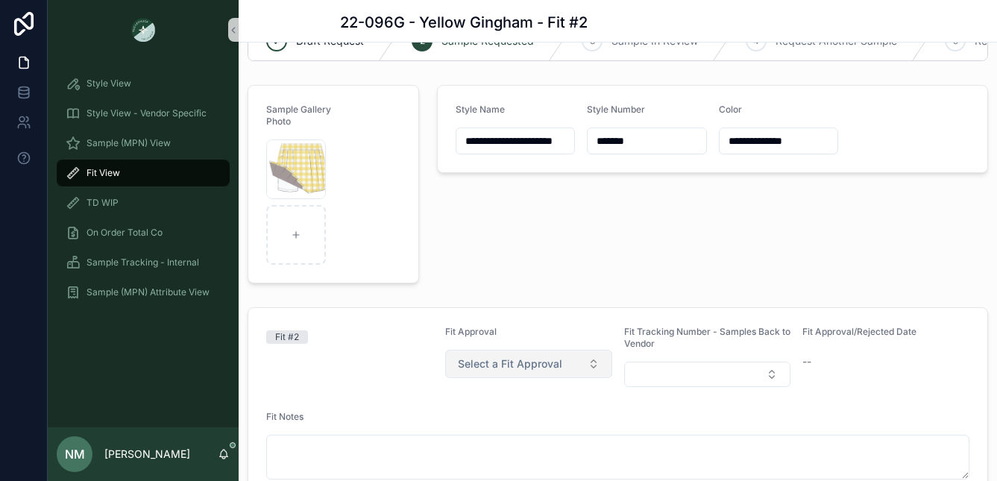
click at [589, 377] on button "Select a Fit Approval" at bounding box center [528, 364] width 167 height 28
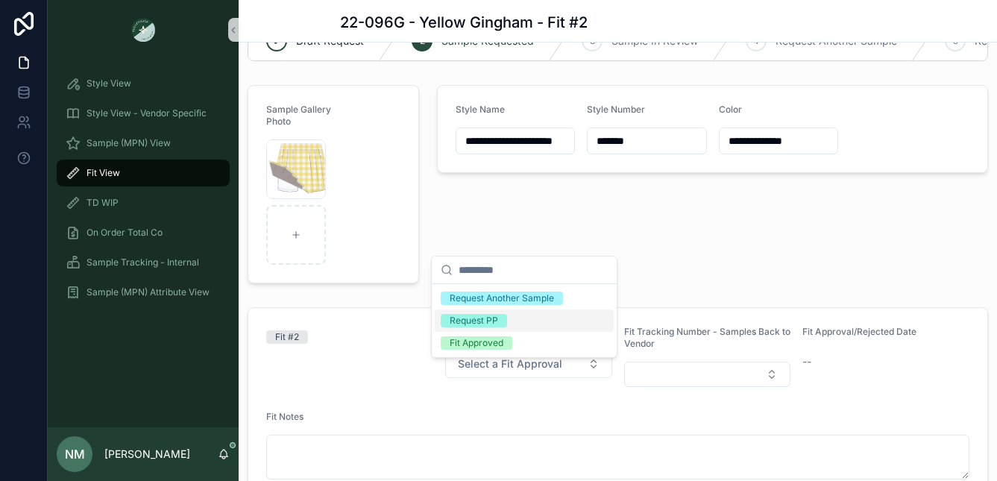
click at [486, 320] on div "Request PP" at bounding box center [474, 320] width 48 height 13
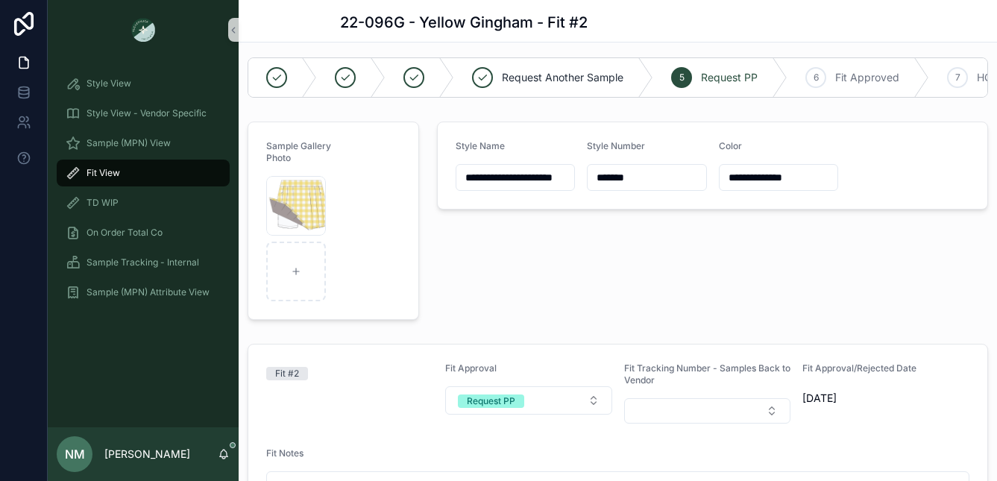
scroll to position [13, 0]
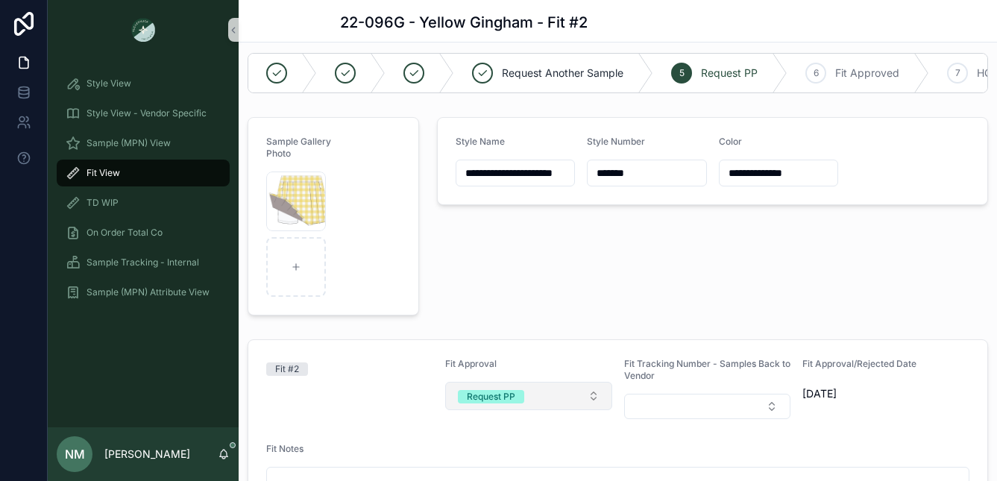
click at [581, 409] on button "Request PP" at bounding box center [528, 396] width 167 height 28
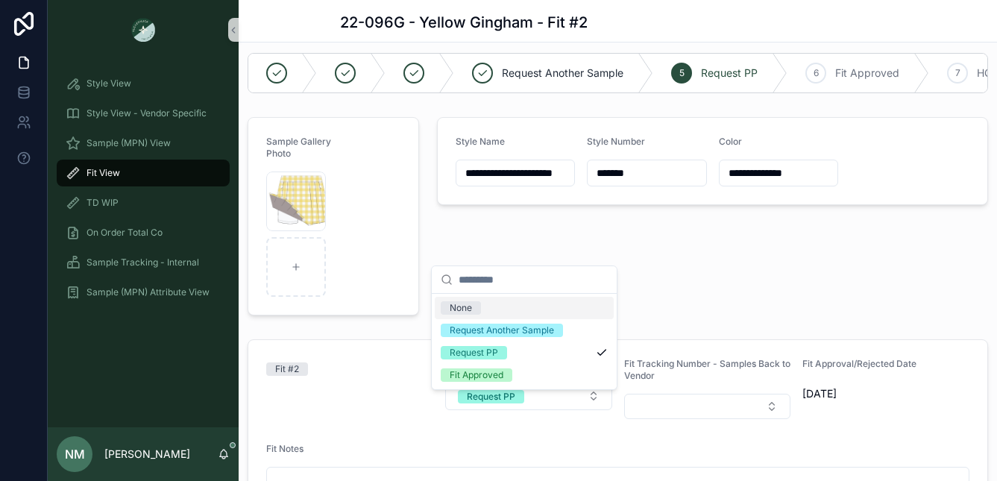
click at [474, 308] on span "None" at bounding box center [461, 307] width 40 height 13
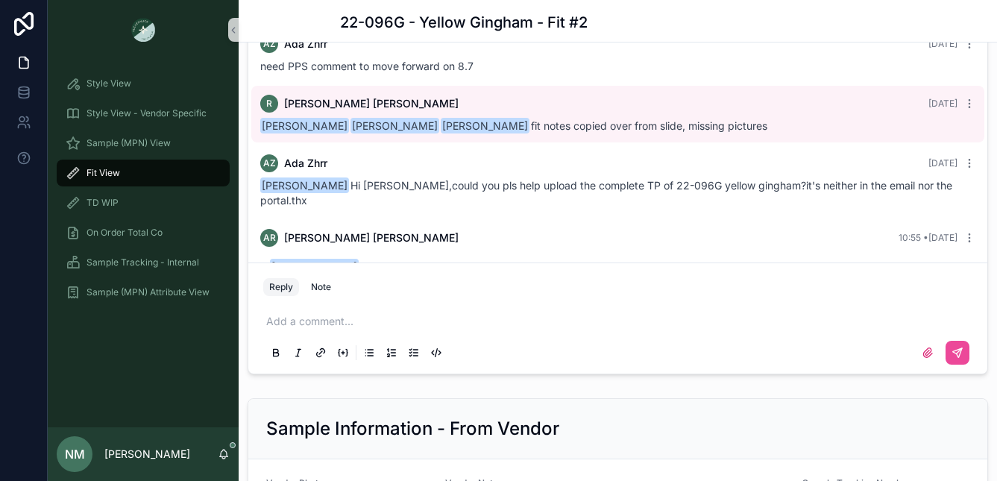
scroll to position [1297, 0]
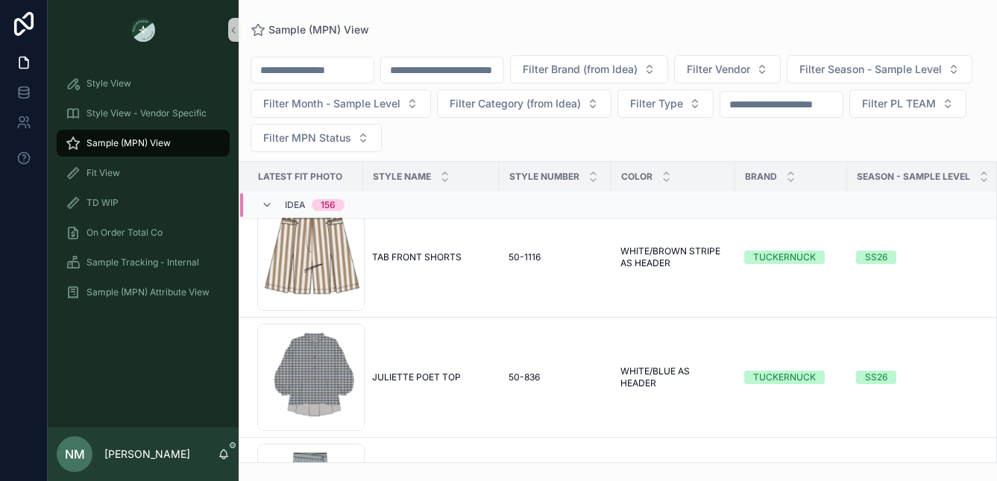
scroll to position [1579, 0]
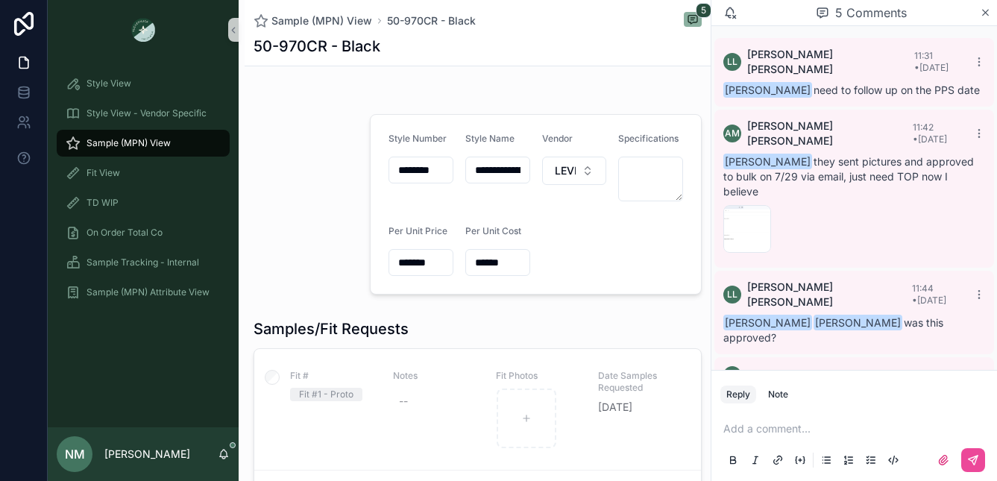
scroll to position [145, 0]
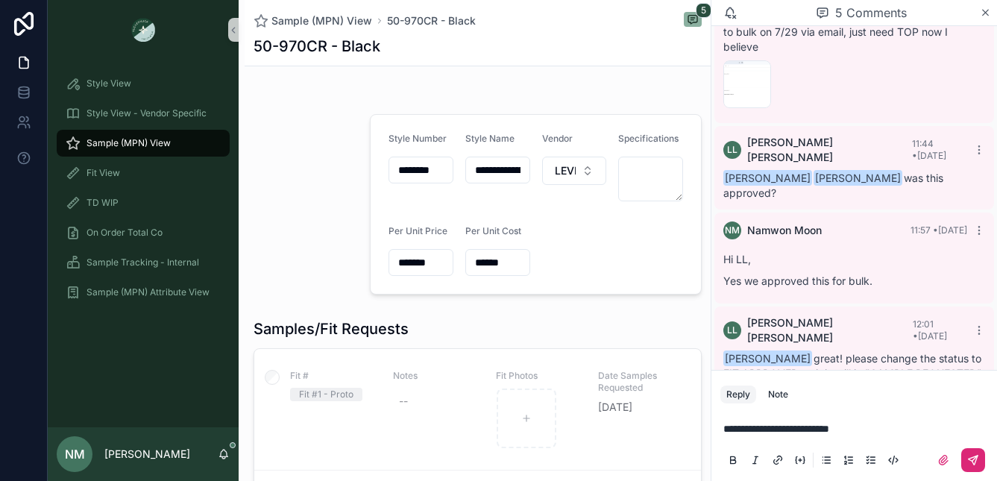
click at [974, 461] on icon "scrollable content" at bounding box center [973, 460] width 12 height 12
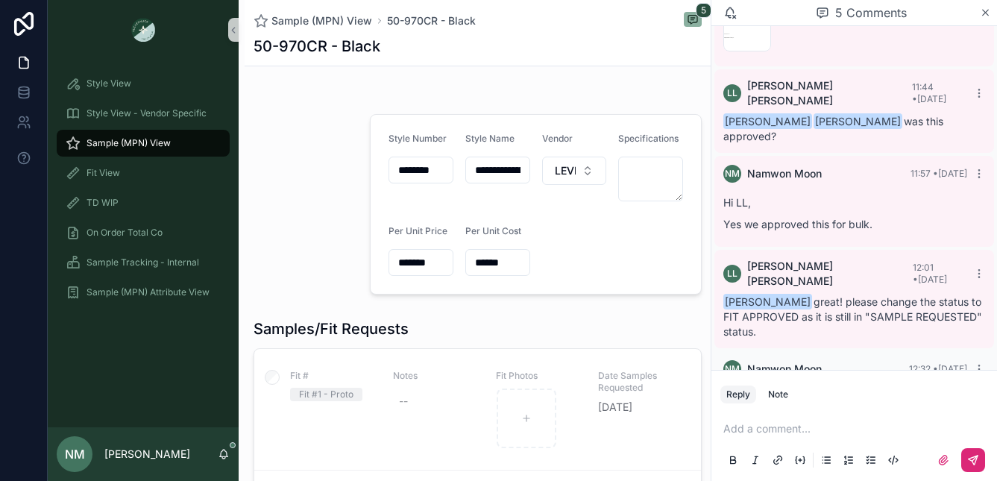
scroll to position [204, 0]
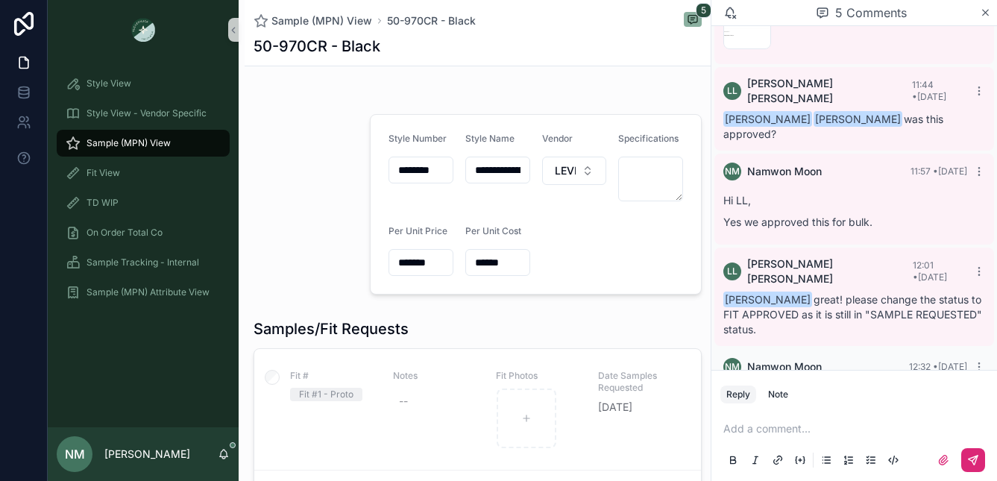
click at [967, 361] on button "scrollable content" at bounding box center [976, 367] width 18 height 12
click at [958, 292] on span "Delete comment" at bounding box center [951, 292] width 70 height 12
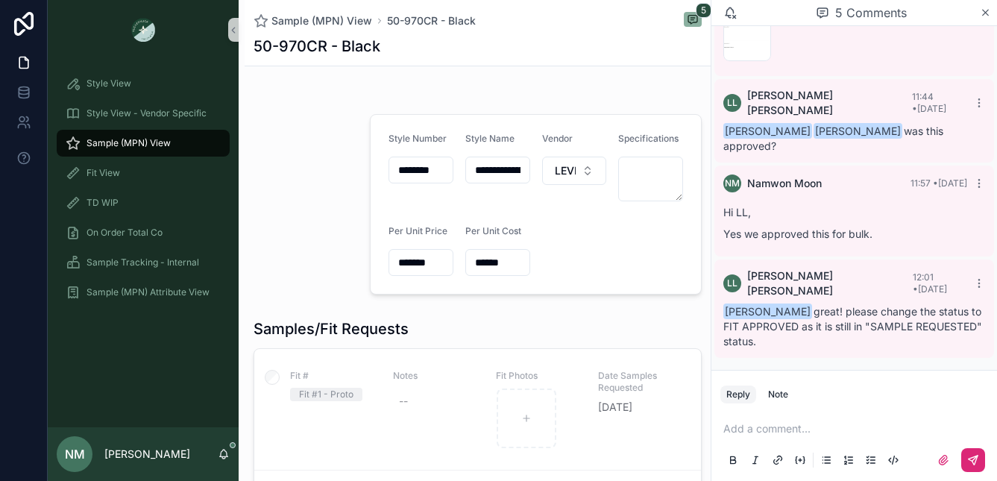
scroll to position [145, 0]
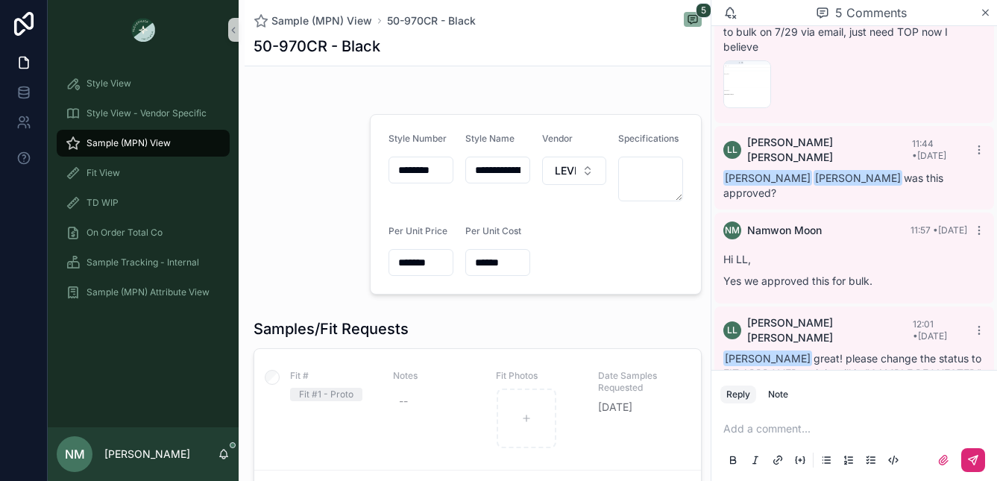
click at [736, 393] on button "Reply" at bounding box center [738, 394] width 36 height 18
click at [784, 393] on div "Note" at bounding box center [778, 394] width 20 height 12
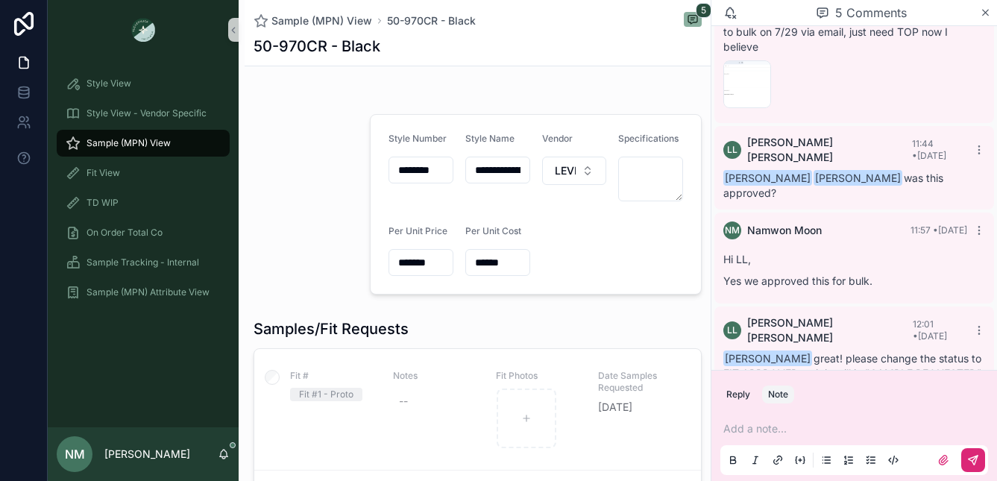
click at [752, 429] on p "scrollable content" at bounding box center [857, 428] width 268 height 15
click at [817, 429] on span "**********" at bounding box center [778, 428] width 110 height 10
click at [848, 426] on span "**********" at bounding box center [785, 428] width 125 height 10
click at [974, 458] on icon "scrollable content" at bounding box center [973, 460] width 12 height 12
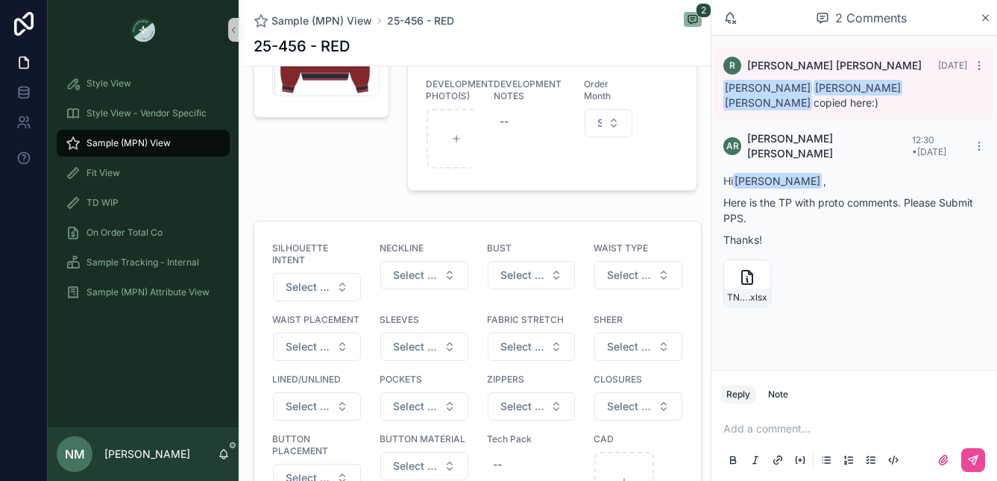
scroll to position [990, 0]
